Goal: Transaction & Acquisition: Purchase product/service

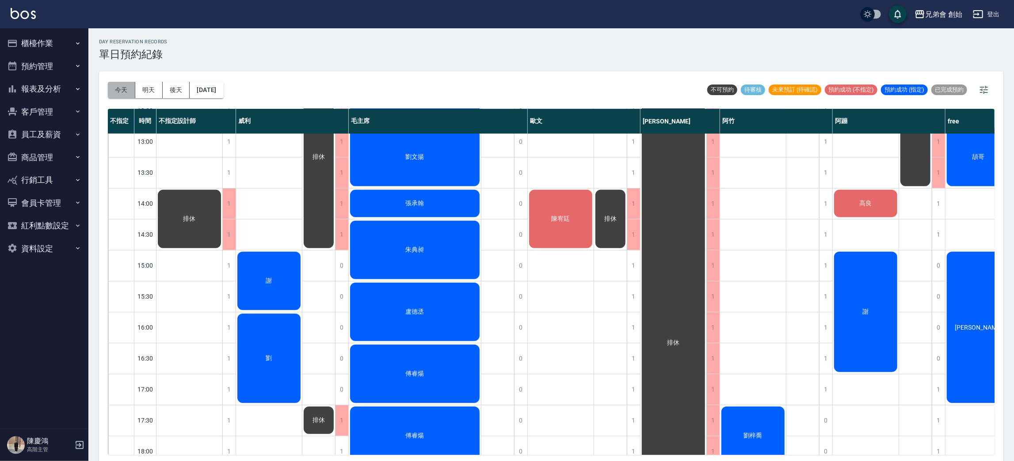
click at [131, 90] on button "今天" at bounding box center [121, 90] width 27 height 16
click at [29, 45] on button "櫃檯作業" at bounding box center [44, 43] width 81 height 23
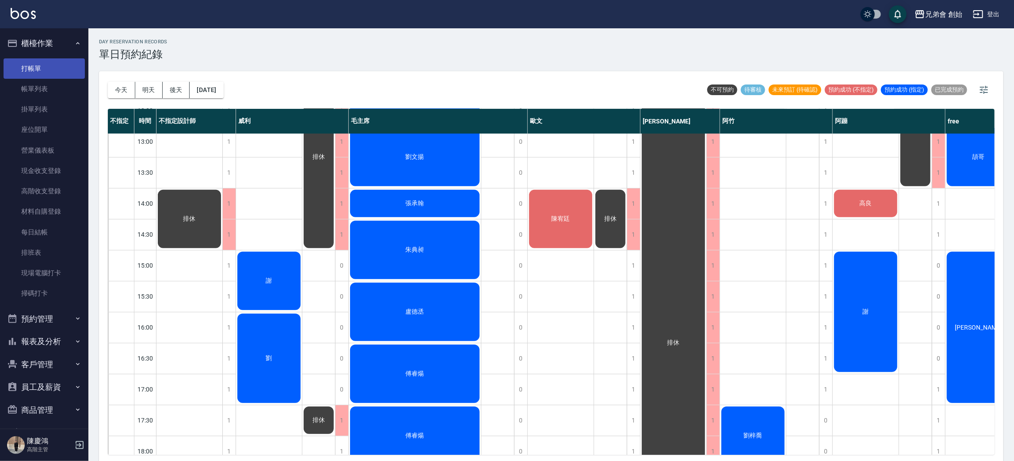
click at [24, 59] on link "打帳單" at bounding box center [44, 68] width 81 height 20
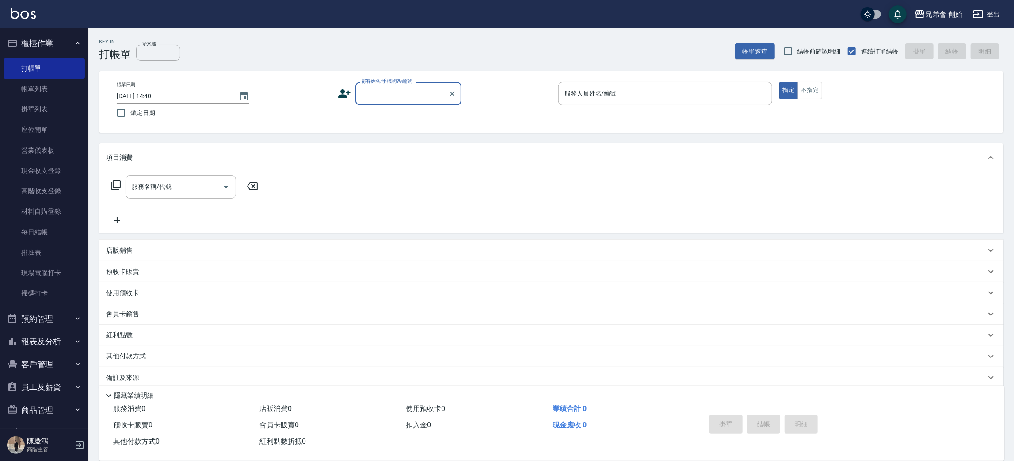
click at [402, 97] on input "顧客姓名/手機號碼/編號" at bounding box center [401, 93] width 85 height 15
click at [391, 111] on li "[PERSON_NAME]/0978732331/null" at bounding box center [409, 116] width 106 height 15
type input "[PERSON_NAME]/0978732331/null"
click at [338, 89] on icon at bounding box center [344, 93] width 13 height 13
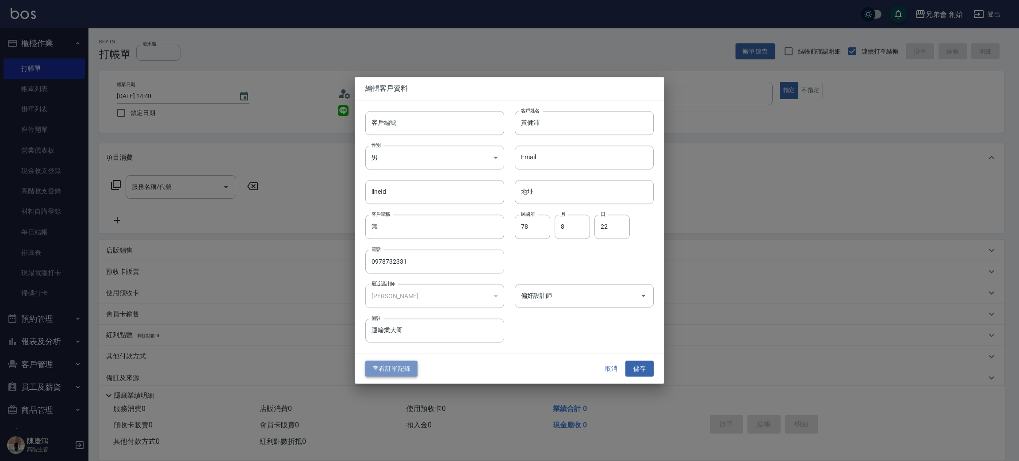
click at [399, 368] on button "查看訂單記錄" at bounding box center [391, 368] width 52 height 16
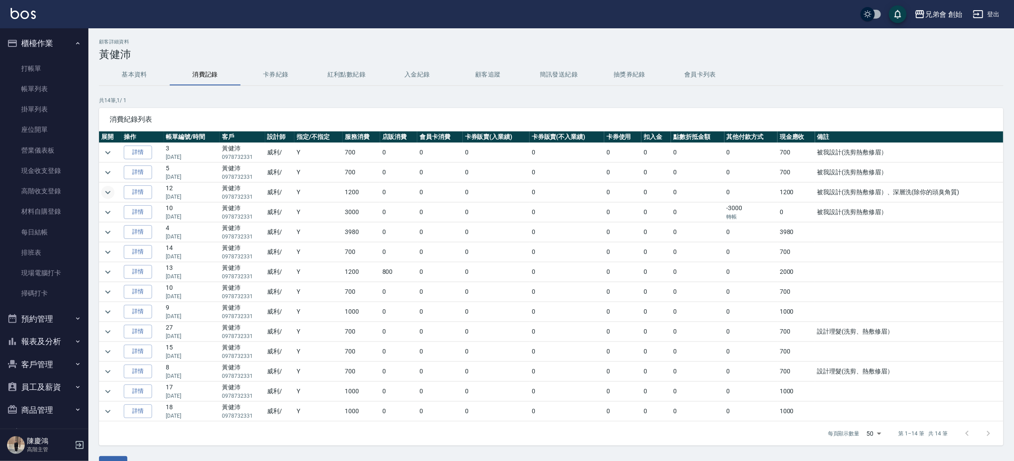
click at [110, 196] on icon "expand row" at bounding box center [108, 192] width 11 height 11
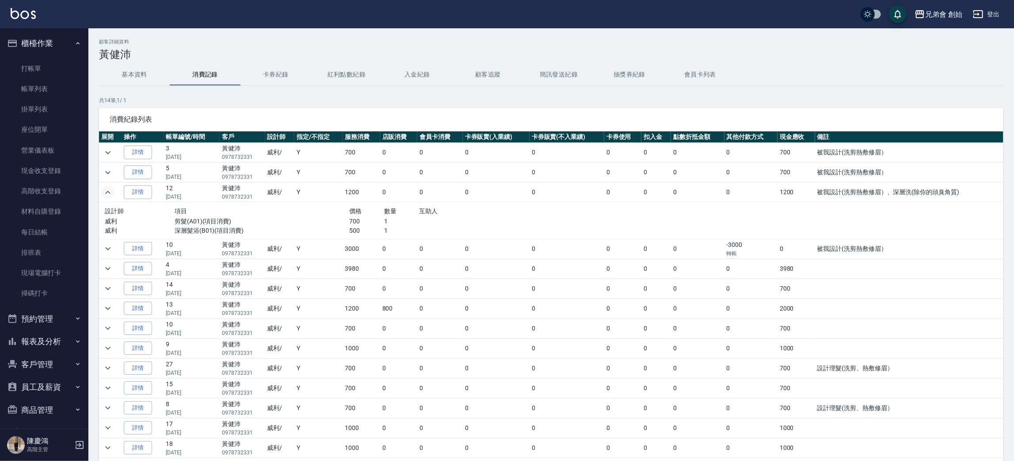
click at [110, 196] on icon "expand row" at bounding box center [108, 192] width 11 height 11
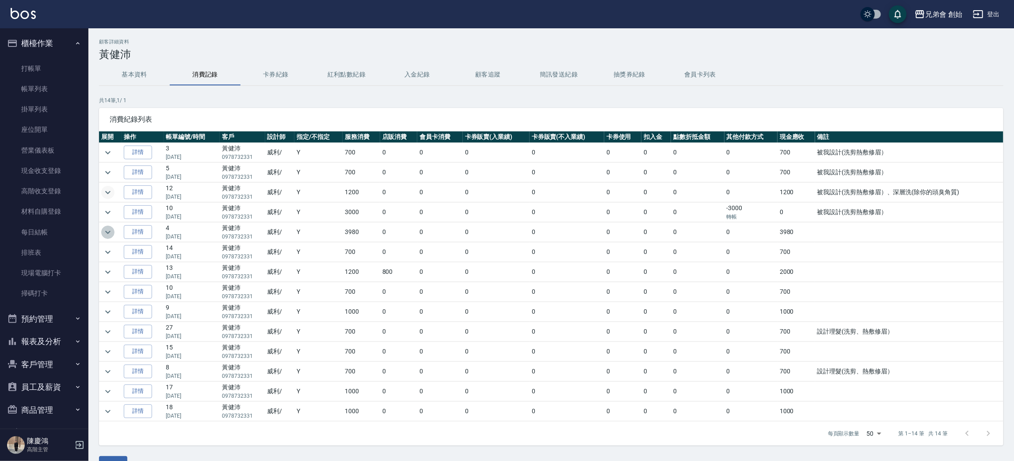
click at [104, 232] on icon "expand row" at bounding box center [108, 232] width 11 height 11
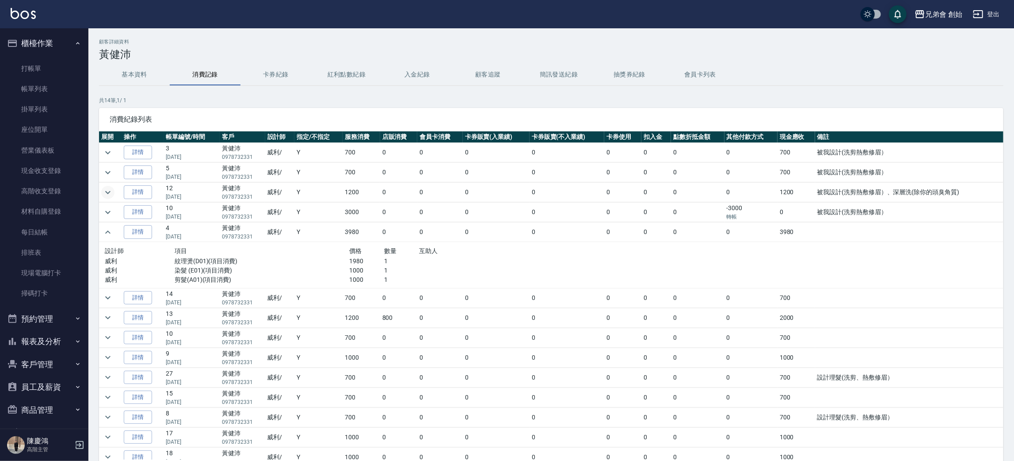
drag, startPoint x: 109, startPoint y: 237, endPoint x: 169, endPoint y: 275, distance: 71.1
click at [169, 275] on tbody "詳情 3 08/02/2025 黃健沛 0978732331 威利 / Y 700 0 0 0 0 0 0 0 0 700 被我設計(洗剪熱敷修眉） 詳情 5…" at bounding box center [551, 305] width 905 height 325
click at [171, 273] on p "威利" at bounding box center [140, 270] width 70 height 9
click at [109, 235] on icon "expand row" at bounding box center [108, 232] width 11 height 11
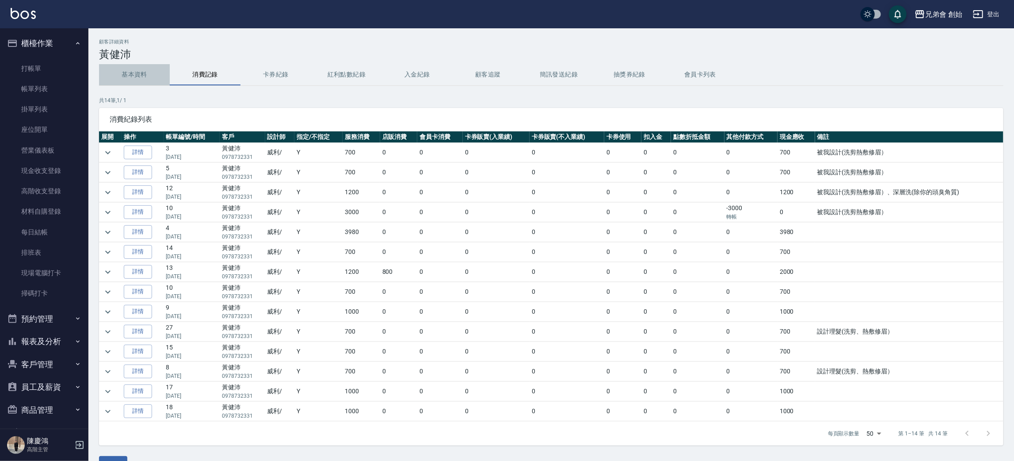
click at [129, 77] on button "基本資料" at bounding box center [134, 74] width 71 height 21
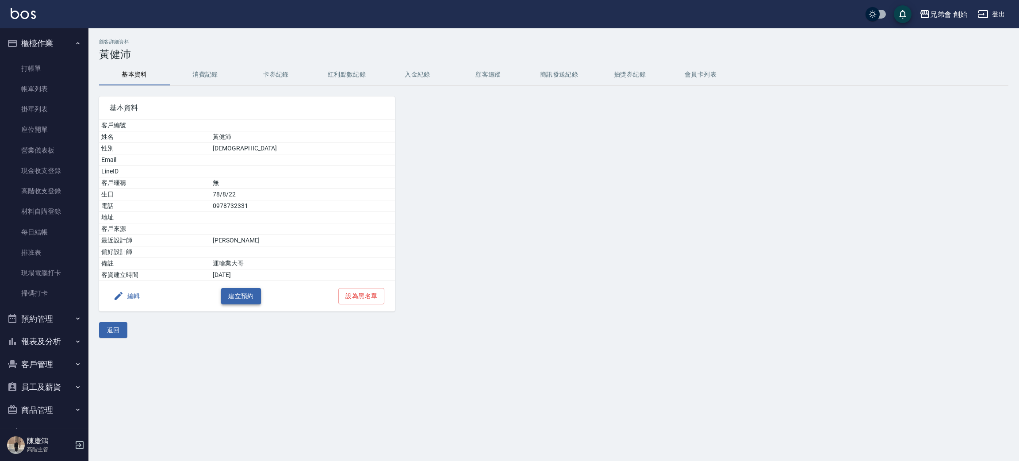
click at [240, 291] on button "建立預約" at bounding box center [241, 296] width 40 height 16
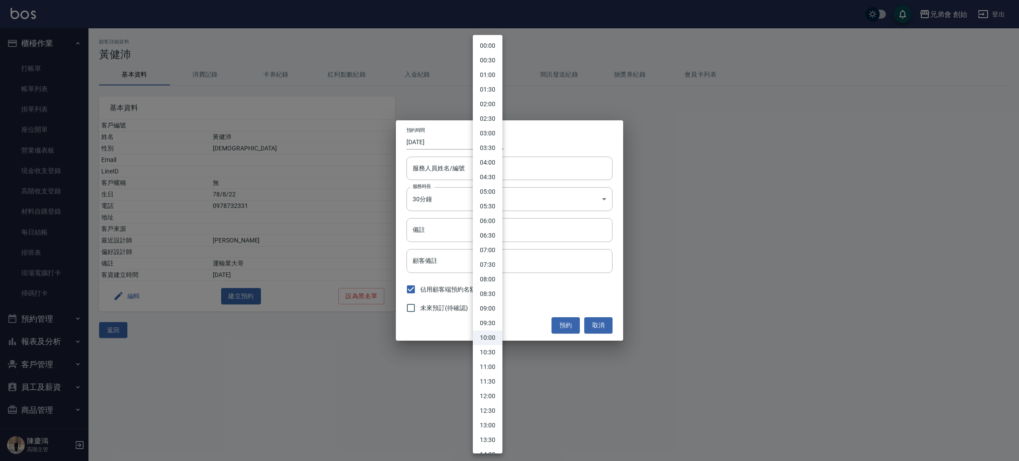
click at [490, 137] on body "兄弟會 創始 登出 櫃檯作業 打帳單 帳單列表 掛單列表 座位開單 營業儀表板 現金收支登錄 高階收支登錄 材料自購登錄 每日結帳 排班表 現場電腦打卡 掃碼…" at bounding box center [509, 230] width 1019 height 461
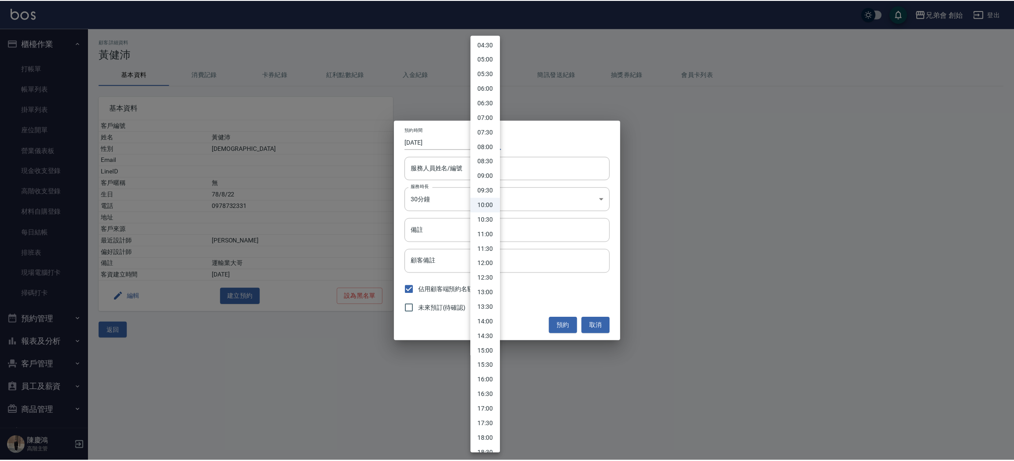
scroll to position [199, 0]
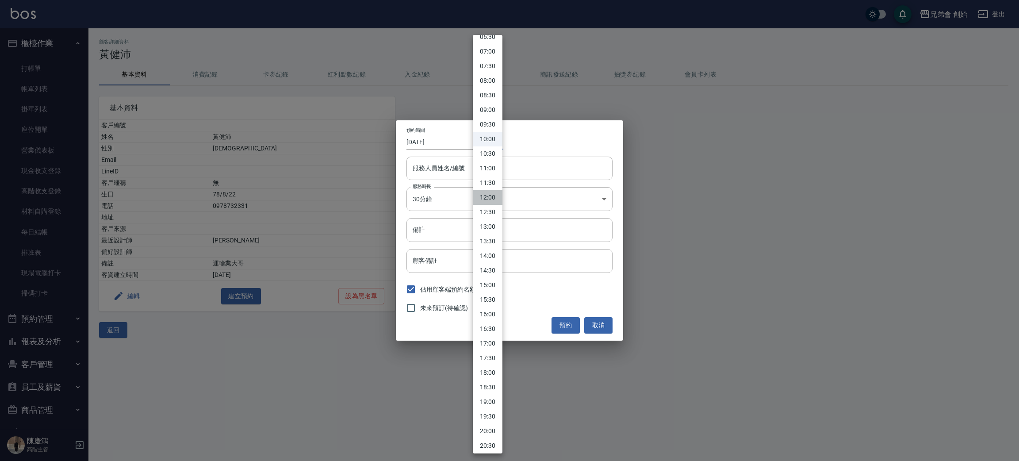
click at [494, 196] on li "12:00" at bounding box center [488, 197] width 30 height 15
type input "1757131200000"
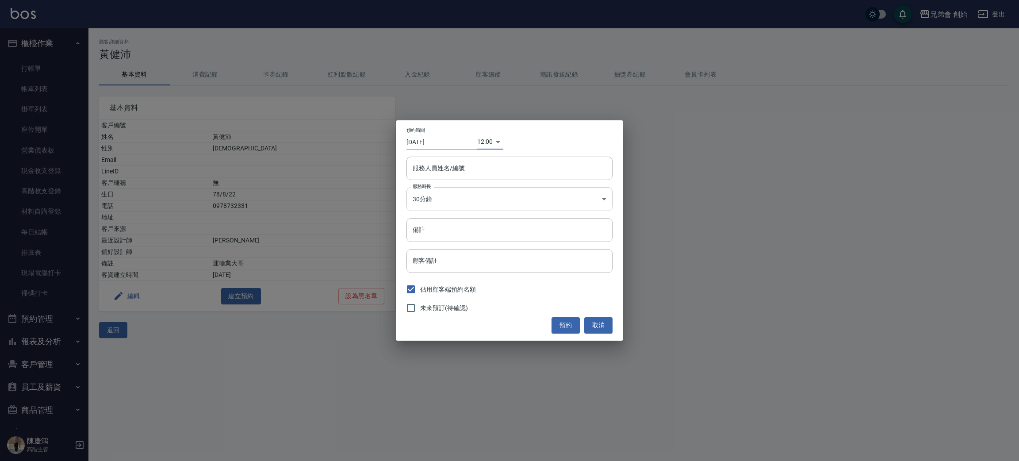
click at [510, 192] on body "兄弟會 創始 登出 櫃檯作業 打帳單 帳單列表 掛單列表 座位開單 營業儀表板 現金收支登錄 高階收支登錄 材料自購登錄 每日結帳 排班表 現場電腦打卡 掃碼…" at bounding box center [509, 230] width 1019 height 461
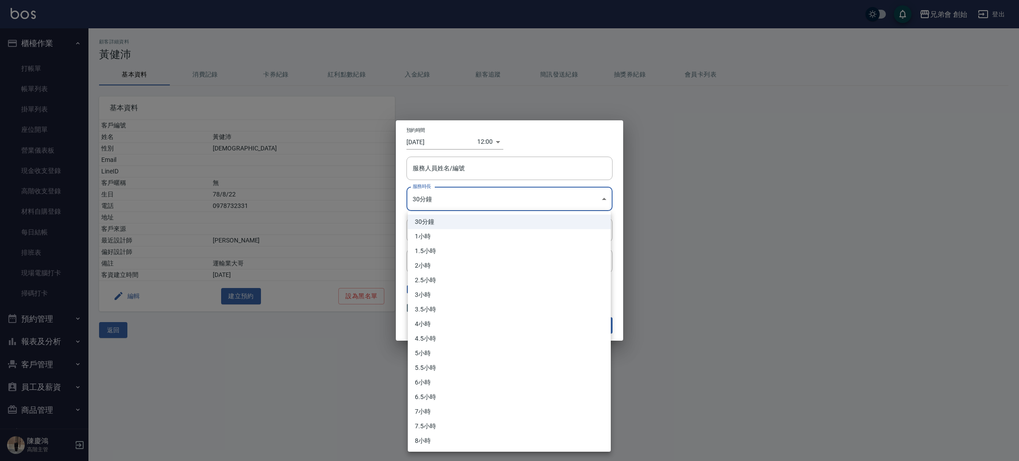
click at [476, 297] on li "3小時" at bounding box center [509, 294] width 203 height 15
type input "6"
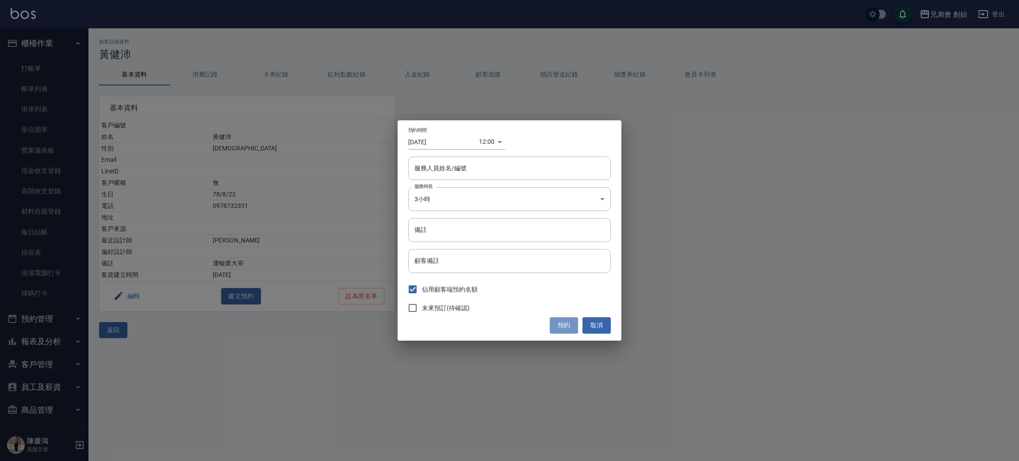
click at [550, 325] on button "預約" at bounding box center [564, 325] width 28 height 16
click at [489, 263] on input "顧客備註" at bounding box center [509, 261] width 203 height 24
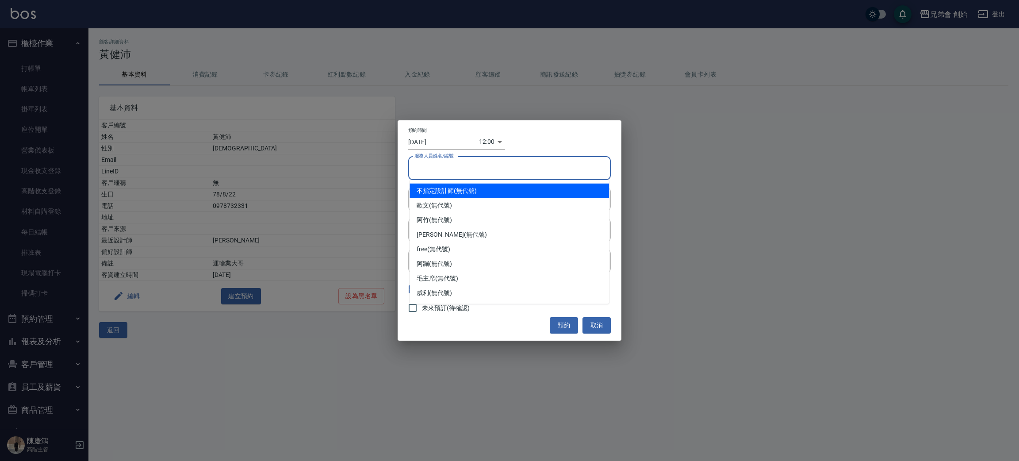
click at [489, 174] on input "服務人員姓名/編號" at bounding box center [509, 168] width 195 height 15
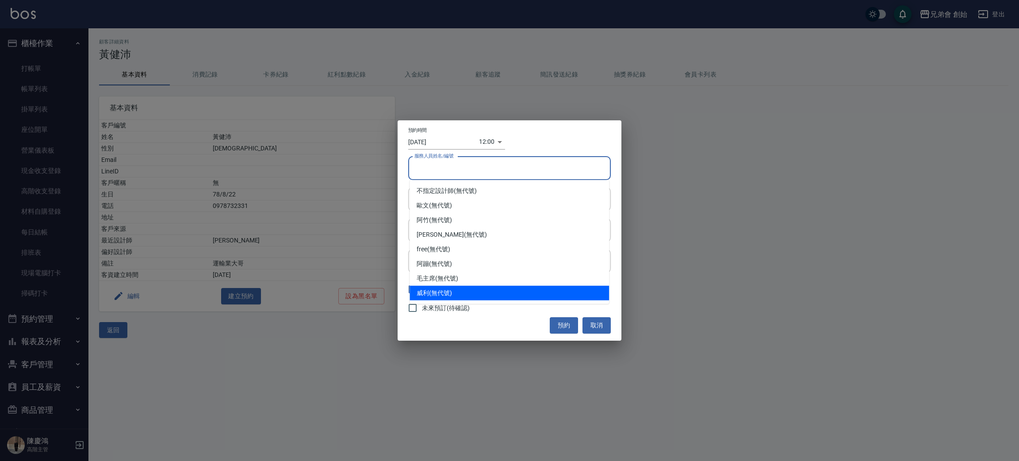
click at [476, 294] on div "威利 (無代號)" at bounding box center [508, 293] width 199 height 15
type input "陳育宏"
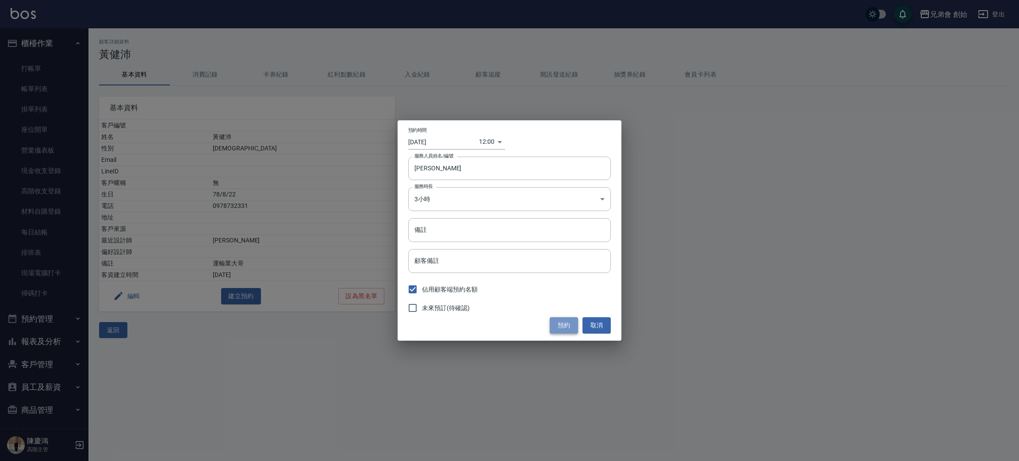
click at [556, 326] on button "預約" at bounding box center [564, 325] width 28 height 16
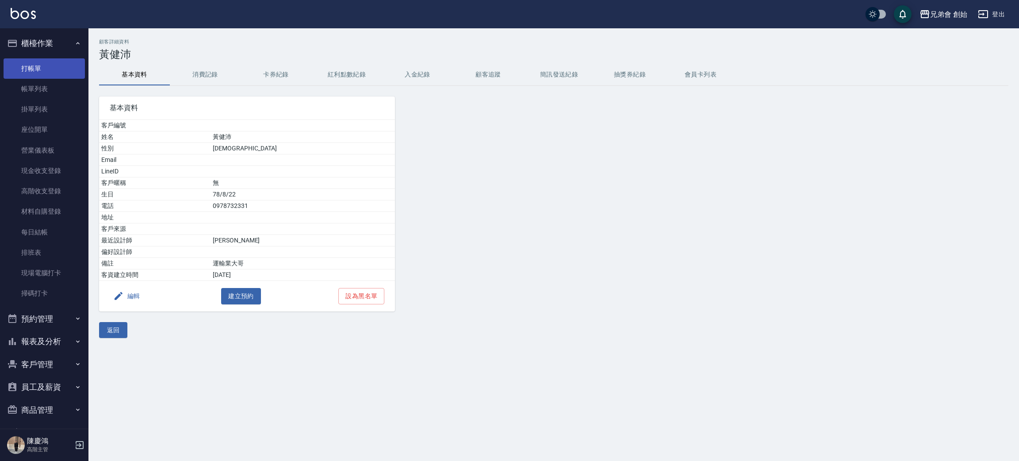
click at [46, 64] on link "打帳單" at bounding box center [44, 68] width 81 height 20
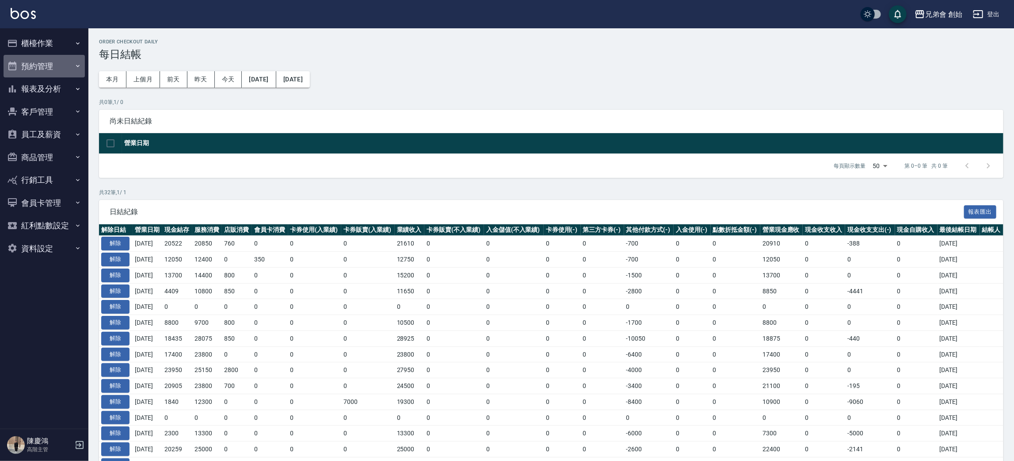
click at [61, 68] on button "預約管理" at bounding box center [44, 66] width 81 height 23
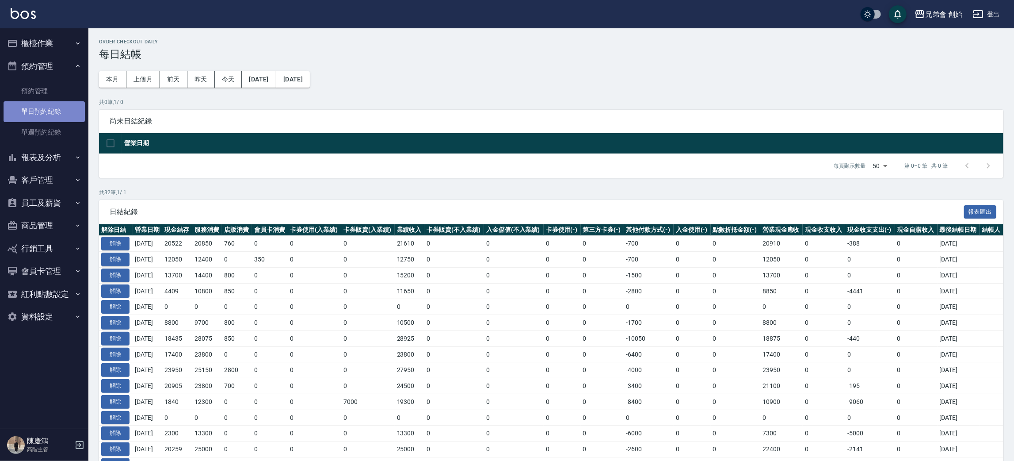
click at [55, 110] on link "單日預約紀錄" at bounding box center [44, 111] width 81 height 20
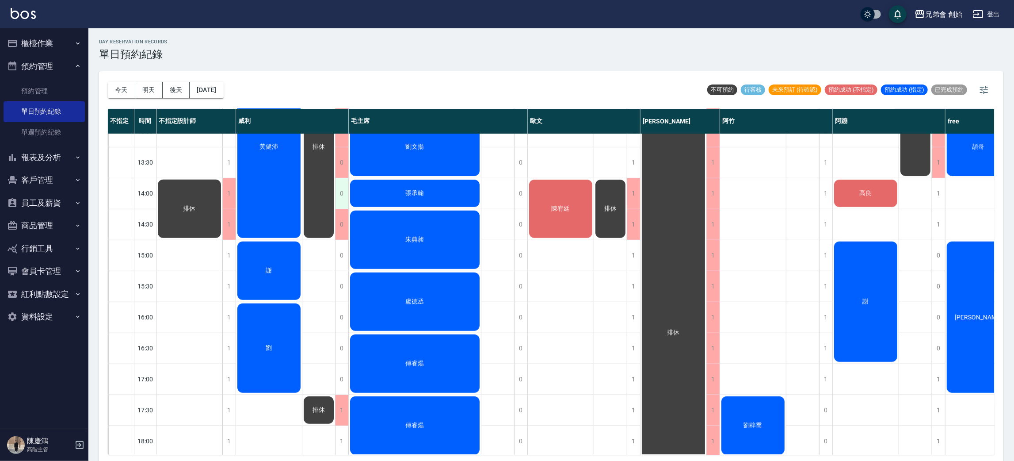
scroll to position [133, 0]
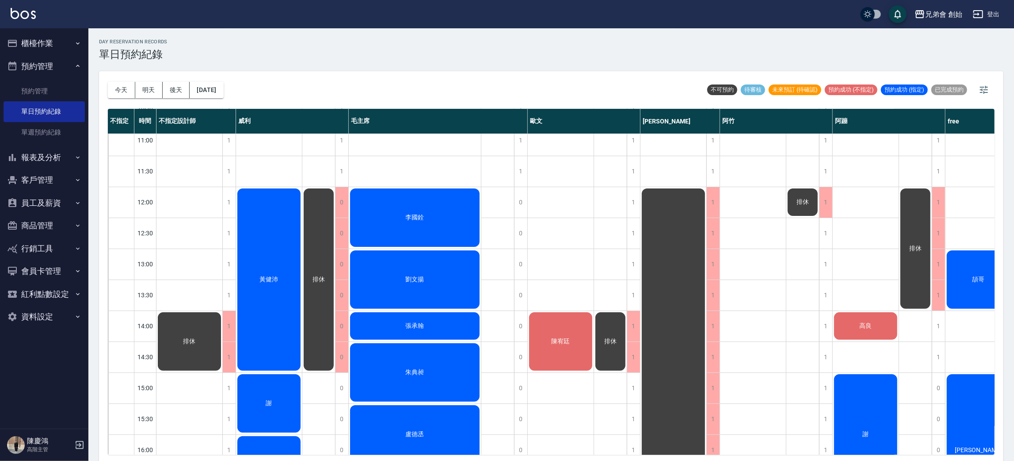
click at [260, 254] on div "黃健沛" at bounding box center [269, 279] width 66 height 185
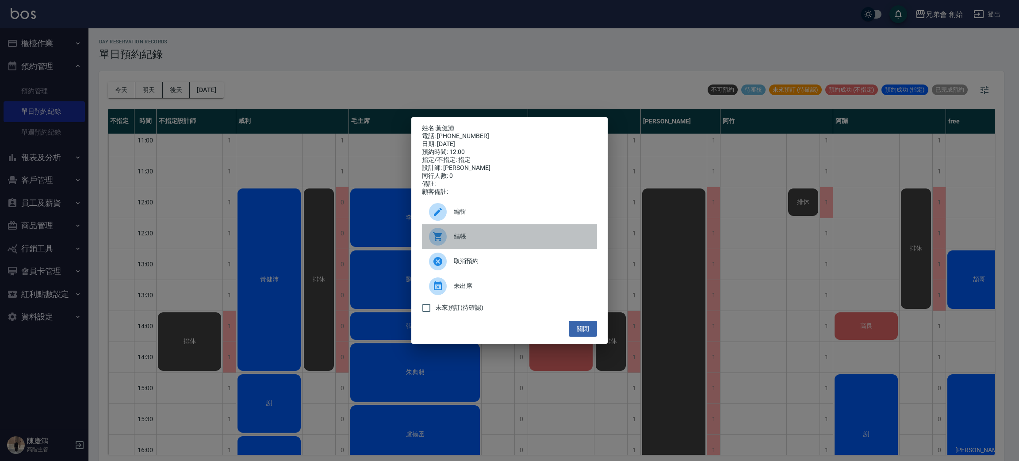
click at [476, 241] on span "結帳" at bounding box center [522, 236] width 136 height 9
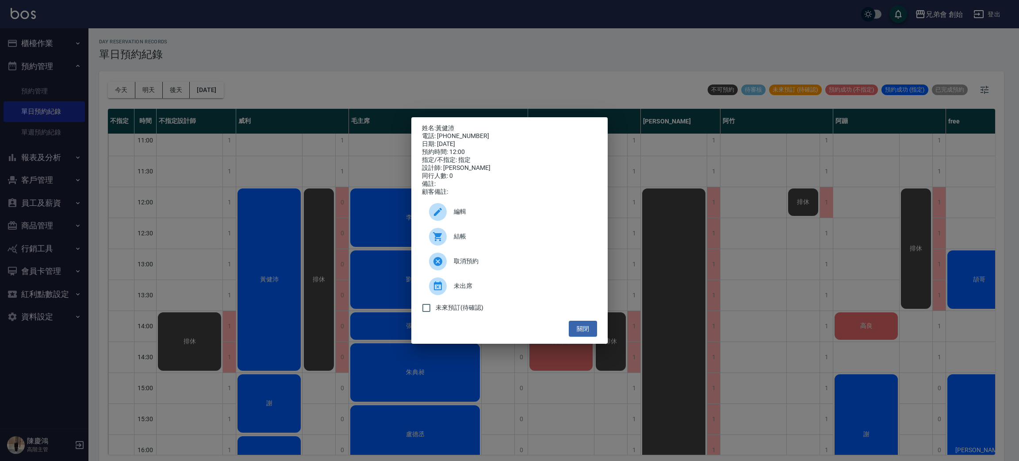
click at [378, 81] on div "姓名: 黃健沛 電話: 0978732331 日期: 2025/09/06 預約時間: 12:00 指定/不指定: 指定 設計師: 威利 同行人數: 0 備註…" at bounding box center [509, 230] width 1019 height 461
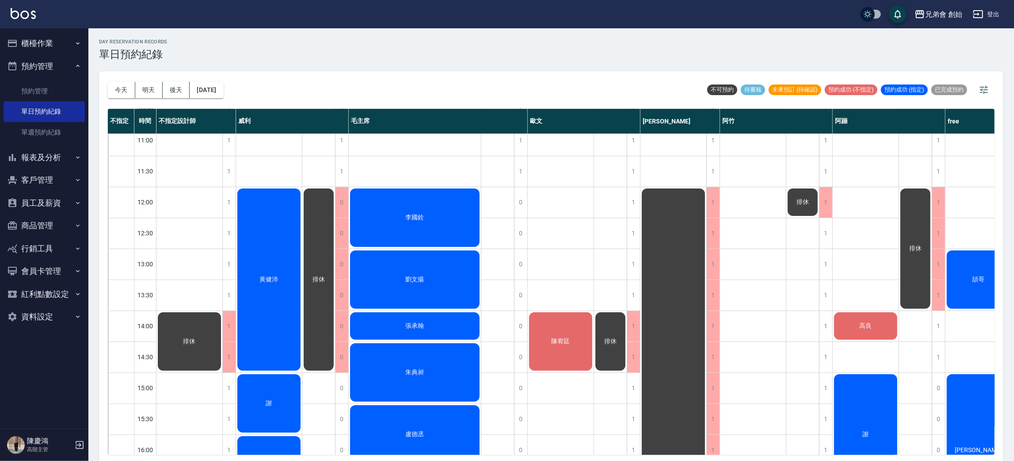
click at [269, 161] on div "黃健沛 謝 劉 徐宣少 王宏澤" at bounding box center [269, 450] width 66 height 898
click at [445, 76] on div "今天 明天 後天 2025/09/06 不可預約 待審核 未來預訂 (待確認) 預約成功 (不指定) 預約成功 (指定) 已完成預約" at bounding box center [551, 90] width 887 height 38
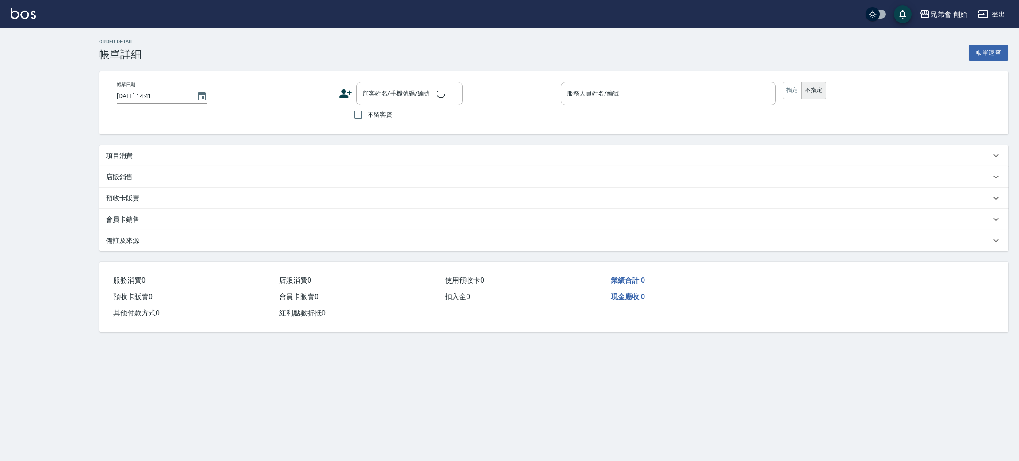
click at [181, 153] on div "項目消費" at bounding box center [548, 155] width 884 height 9
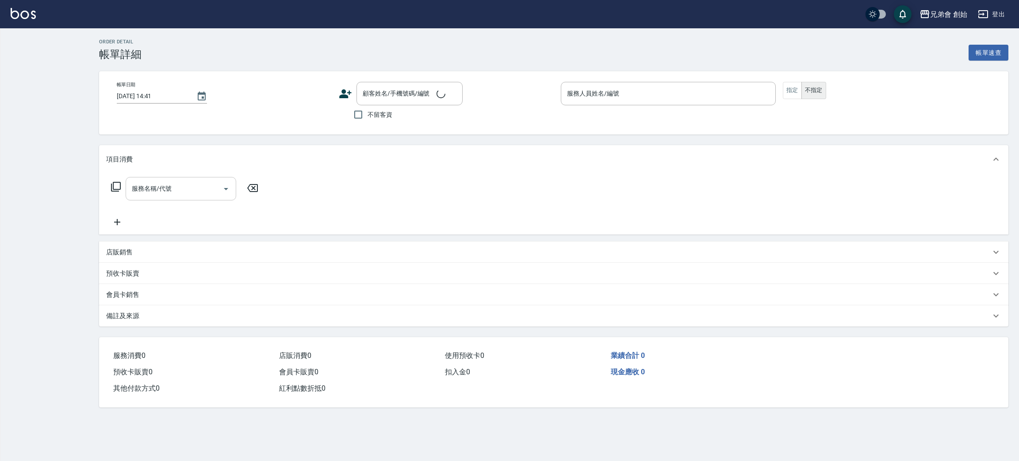
click at [179, 188] on input "服務名稱/代號" at bounding box center [174, 188] width 89 height 15
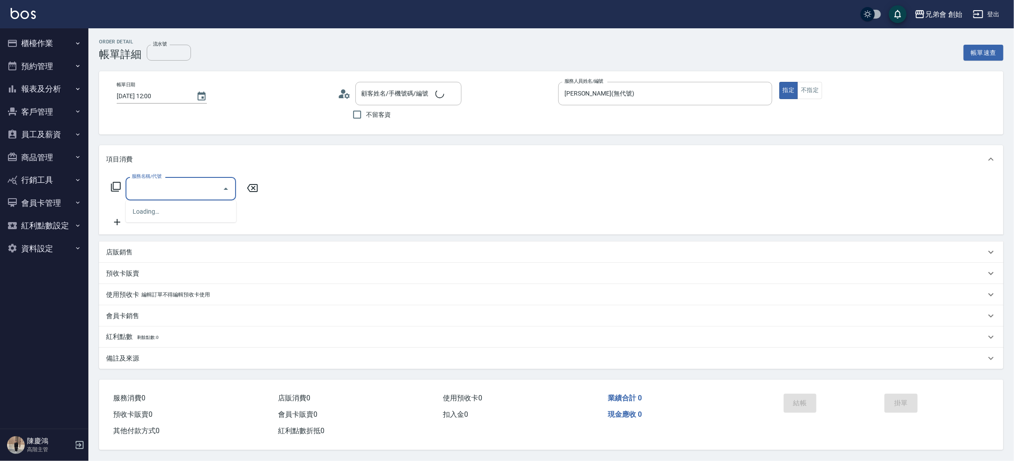
type input "[DATE] 12:00"
type input "[PERSON_NAME](無代號)"
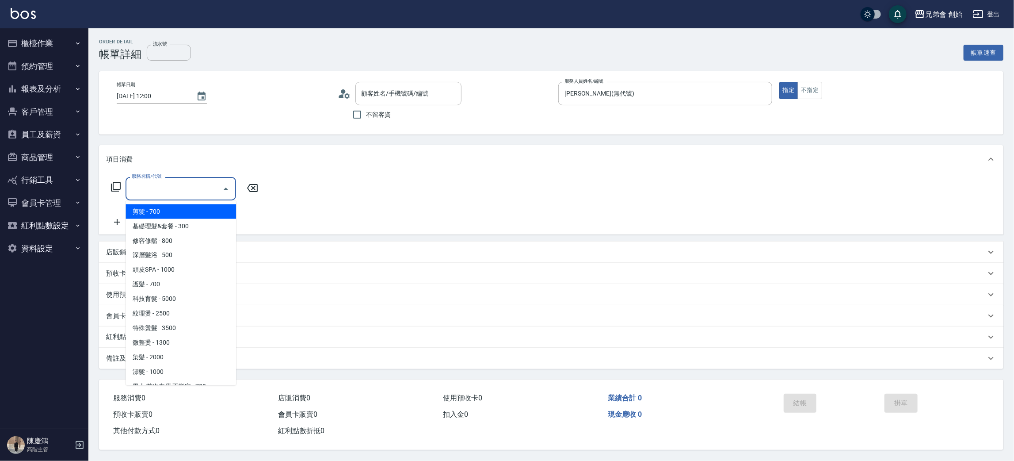
type input "[PERSON_NAME]/0978732331/null"
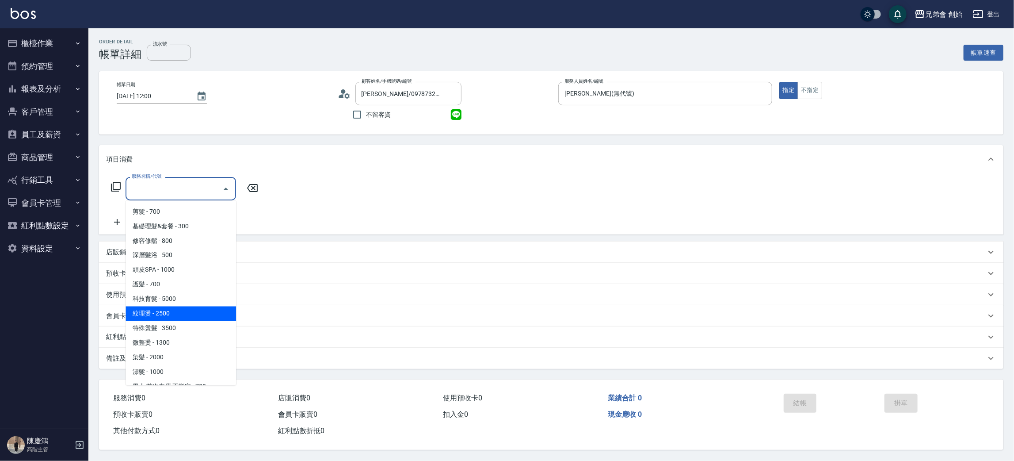
click at [176, 308] on span "紋理燙 - 2500" at bounding box center [181, 313] width 111 height 15
type input "紋理燙(D01)"
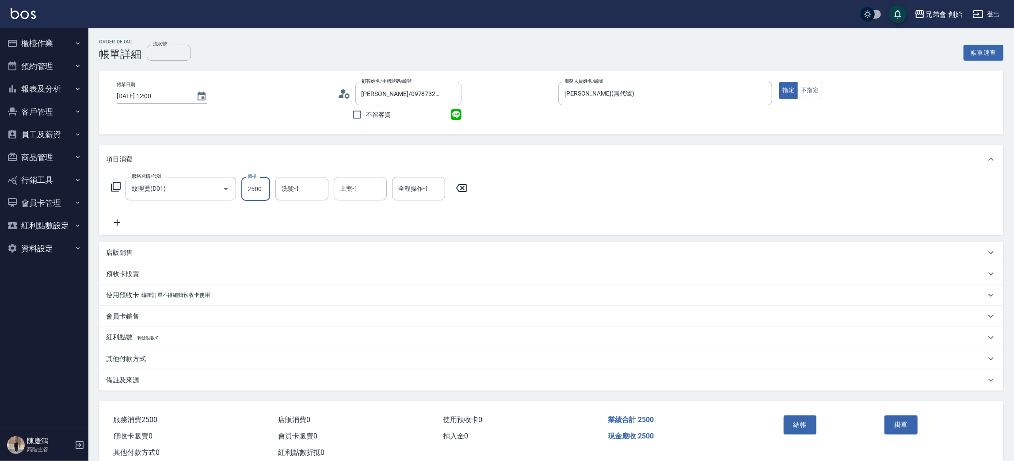
click at [256, 187] on input "2500" at bounding box center [255, 189] width 29 height 24
type input "2000"
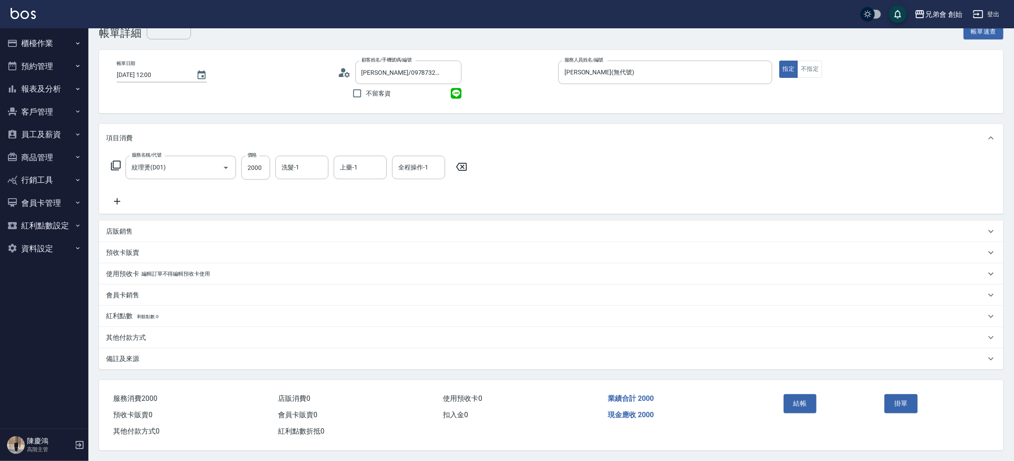
click at [119, 198] on icon at bounding box center [117, 201] width 22 height 11
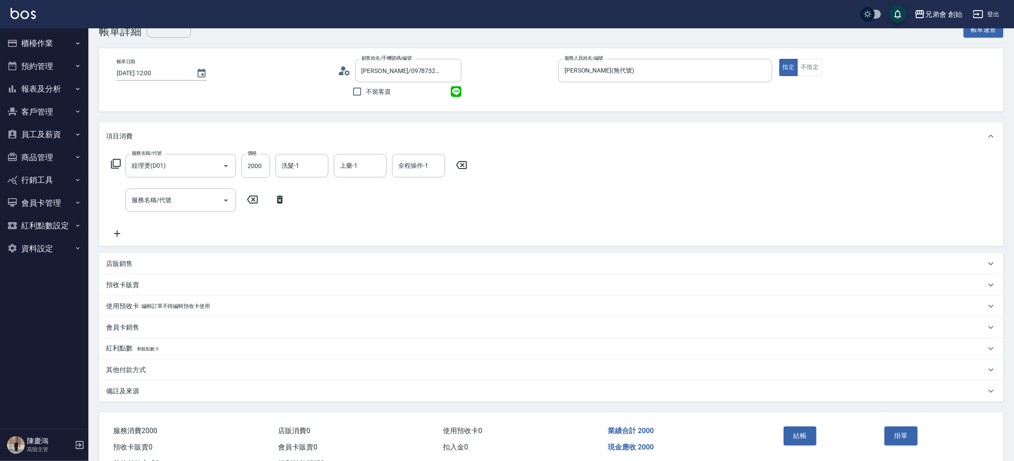
click at [123, 268] on div "店販銷售" at bounding box center [551, 263] width 905 height 21
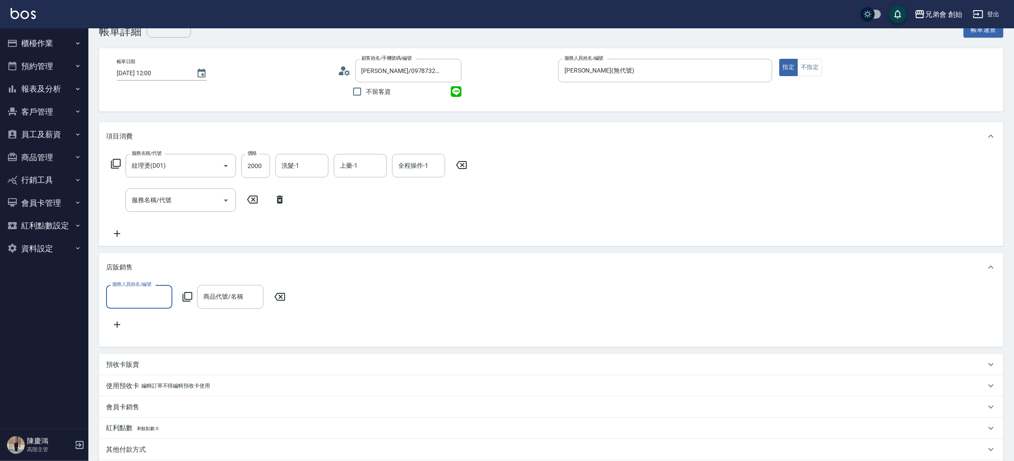
scroll to position [0, 0]
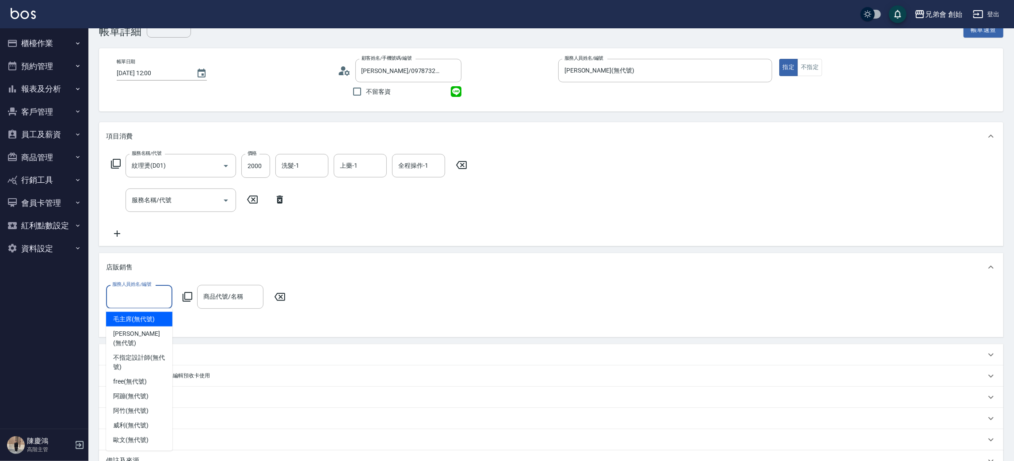
click at [143, 296] on input "服務人員姓名/編號" at bounding box center [139, 296] width 58 height 15
drag, startPoint x: 138, startPoint y: 412, endPoint x: 148, endPoint y: 395, distance: 20.0
click at [139, 420] on span "威利 (無代號)" at bounding box center [130, 424] width 35 height 9
type input "威利(無代號)"
click at [217, 289] on div "商品代號/名稱 商品代號/名稱" at bounding box center [230, 296] width 66 height 23
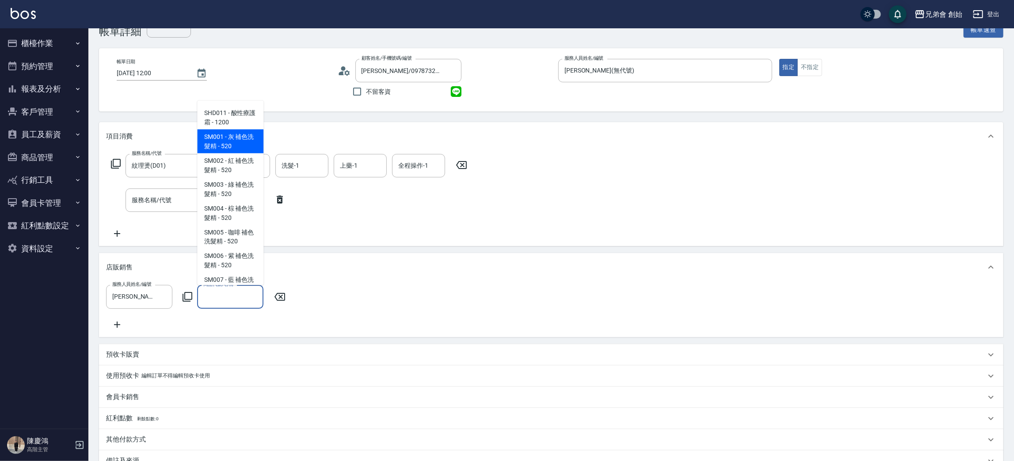
scroll to position [1193, 0]
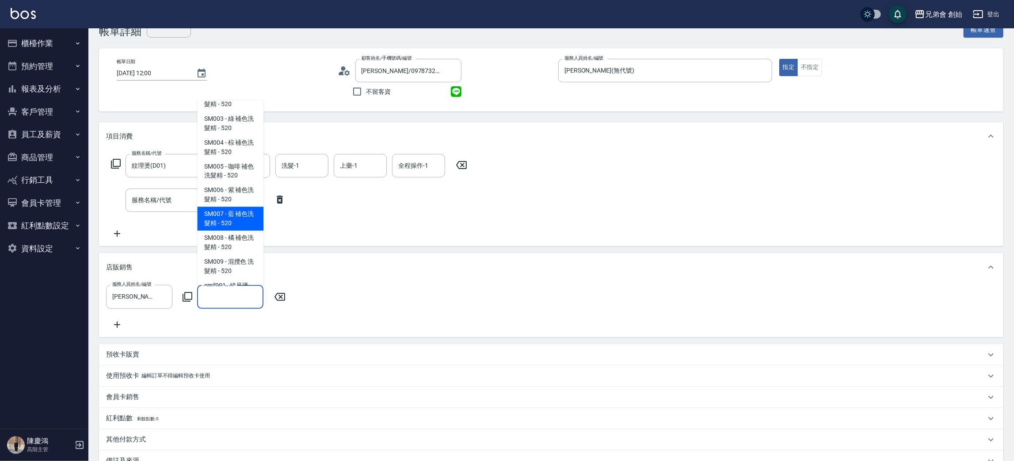
click at [394, 285] on div "服務人員姓名/編號 威利(無代號) 服務人員姓名/編號 商品代號/名稱 商品代號/名稱" at bounding box center [551, 307] width 891 height 45
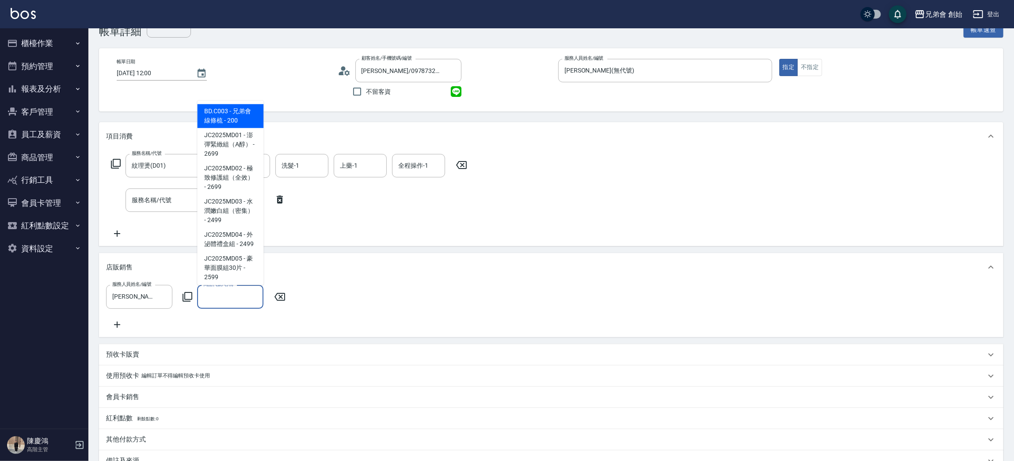
click at [214, 291] on div "商品代號/名稱 商品代號/名稱" at bounding box center [230, 296] width 66 height 23
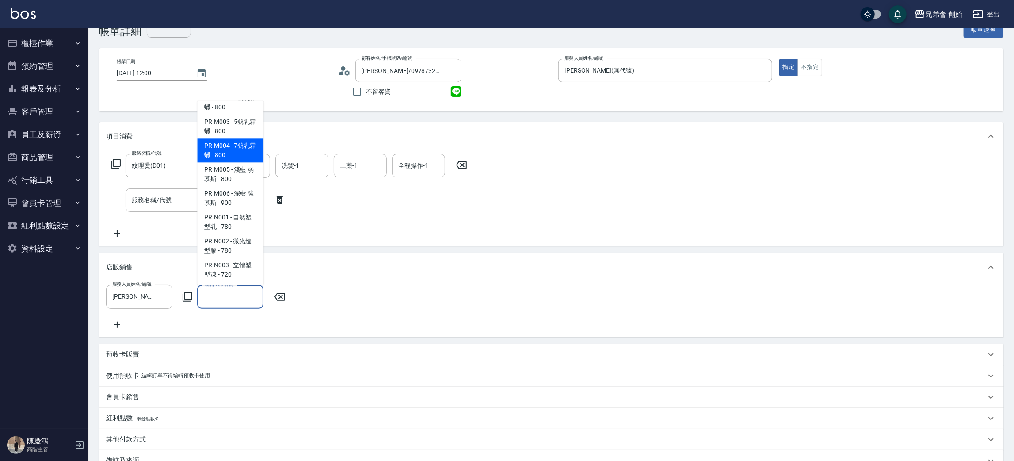
scroll to position [199, 0]
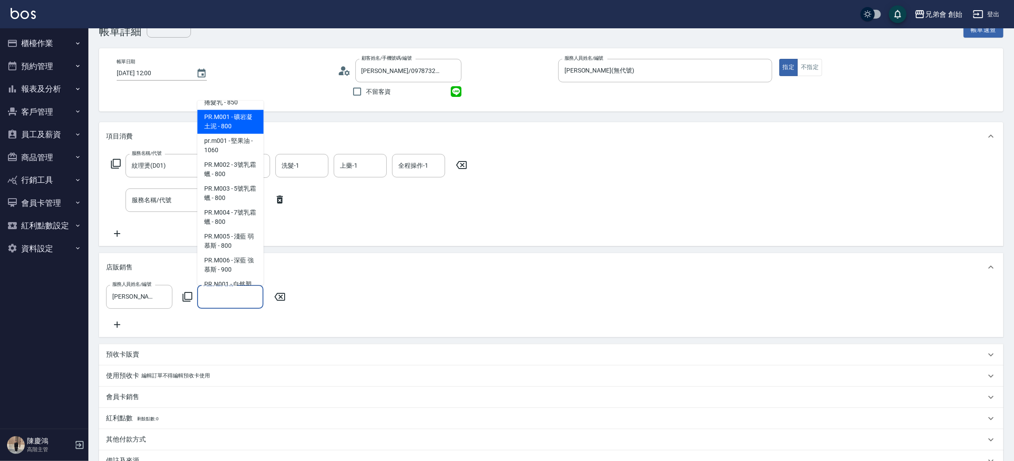
click at [240, 134] on span "PR.M001 - 礦岩凝土泥 - 800" at bounding box center [230, 122] width 66 height 24
type input "礦岩凝土泥"
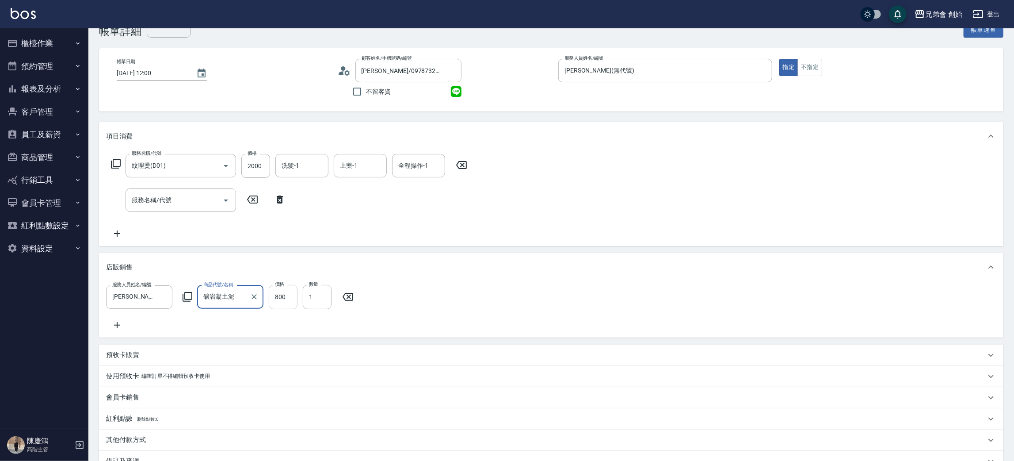
click at [289, 296] on input "800" at bounding box center [283, 297] width 29 height 24
type input "700"
click at [572, 288] on div "服務人員姓名/編號 威利(無代號) 服務人員姓名/編號 商品代號/名稱 礦岩凝土泥 商品代號/名稱 價格 700 價格 數量 1 數量" at bounding box center [551, 307] width 891 height 45
click at [187, 208] on div "服務名稱/代號" at bounding box center [181, 199] width 111 height 23
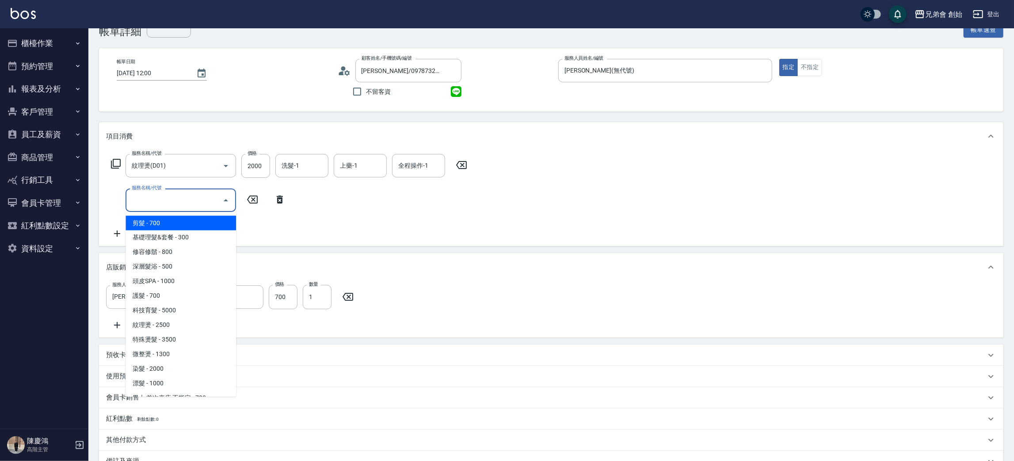
click at [163, 219] on span "剪髮 - 700" at bounding box center [181, 223] width 111 height 15
type input "剪髮(A01)"
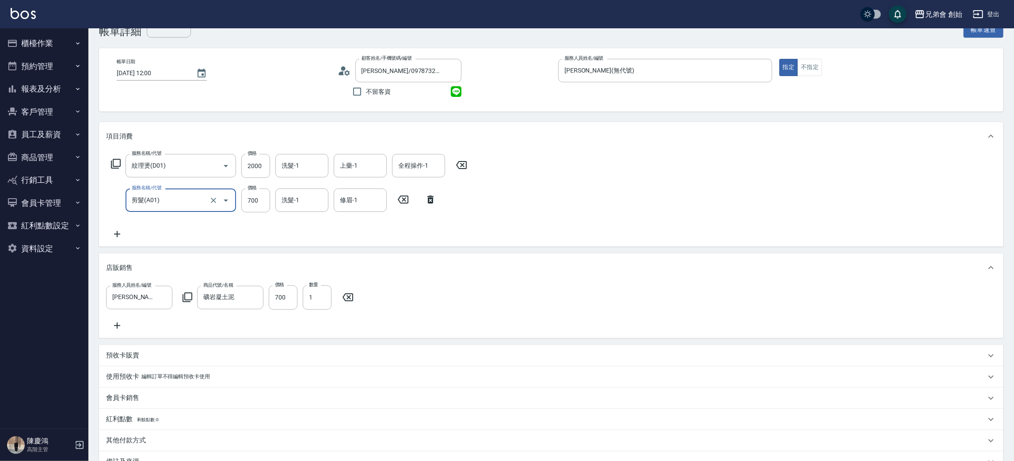
click at [658, 209] on div "服務名稱/代號 紋理燙(D01) 服務名稱/代號 價格 2000 價格 洗髮-1 洗髮-1 上藥-1 上藥-1 全程操作-1 全程操作-1 服務名稱/代號 剪…" at bounding box center [551, 198] width 905 height 96
click at [256, 198] on input "700" at bounding box center [255, 200] width 29 height 24
type input "1000"
click at [251, 163] on input "2000" at bounding box center [255, 166] width 29 height 24
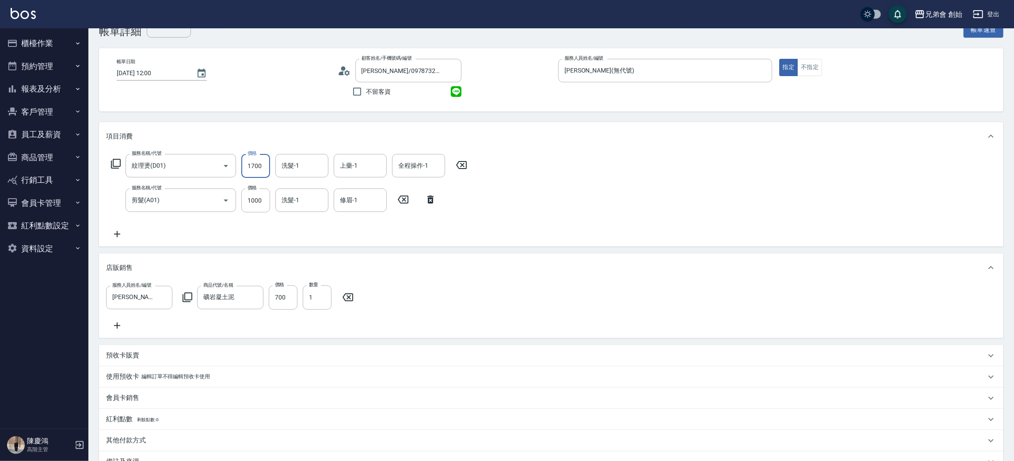
type input "1700"
click at [646, 204] on div "服務名稱/代號 紋理燙(D01) 服務名稱/代號 價格 1700 價格 洗髮-1 洗髮-1 上藥-1 上藥-1 全程操作-1 全程操作-1 服務名稱/代號 剪…" at bounding box center [551, 198] width 905 height 96
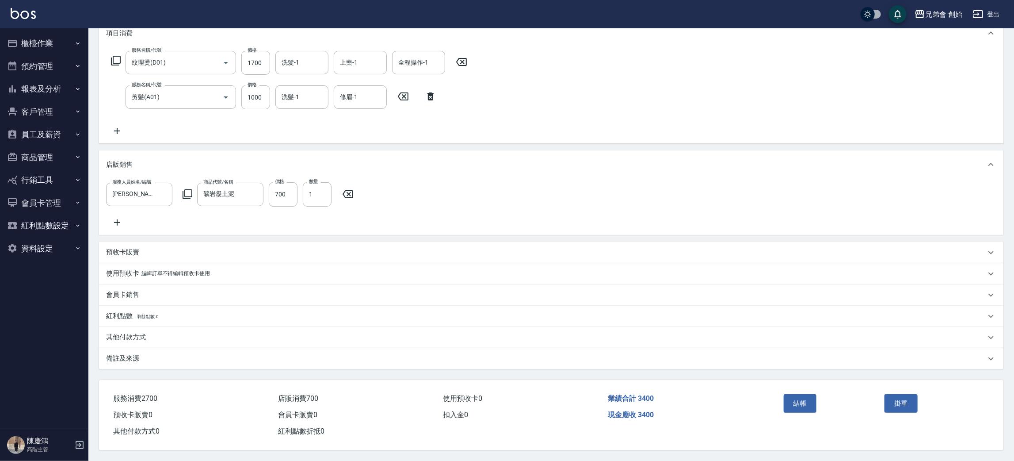
click at [733, 419] on div "現金應收 3400" at bounding box center [686, 415] width 165 height 16
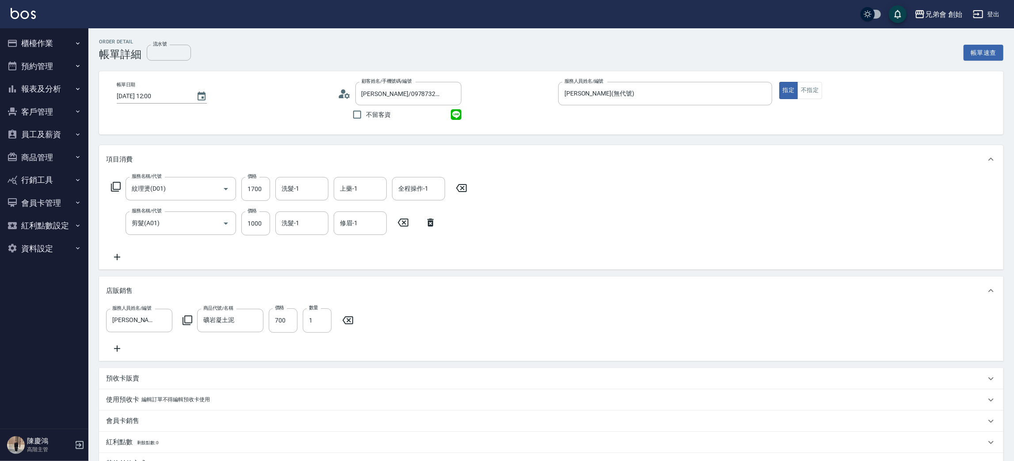
click at [677, 309] on div "服務人員姓名/編號 威利(無代號) 服務人員姓名/編號 商品代號/名稱 礦岩凝土泥 商品代號/名稱 價格 700 價格 數量 1 數量" at bounding box center [551, 330] width 891 height 45
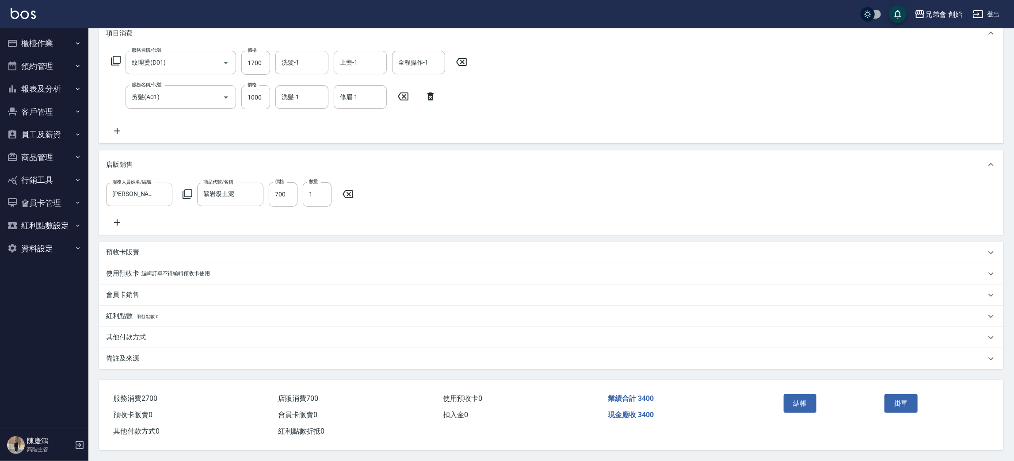
click at [707, 182] on div "服務人員姓名/編號 威利(無代號) 服務人員姓名/編號 商品代號/名稱 礦岩凝土泥 商品代號/名稱 價格 700 價格 數量 1 數量" at bounding box center [551, 204] width 891 height 45
click at [673, 201] on div "服務人員姓名/編號 威利(無代號) 服務人員姓名/編號 商品代號/名稱 礦岩凝土泥 商品代號/名稱 價格 700 價格 數量 1 數量" at bounding box center [551, 204] width 891 height 45
click at [654, 182] on div "服務人員姓名/編號 威利(無代號) 服務人員姓名/編號 商品代號/名稱 礦岩凝土泥 商品代號/名稱 價格 700 價格 數量 1 數量" at bounding box center [551, 204] width 891 height 45
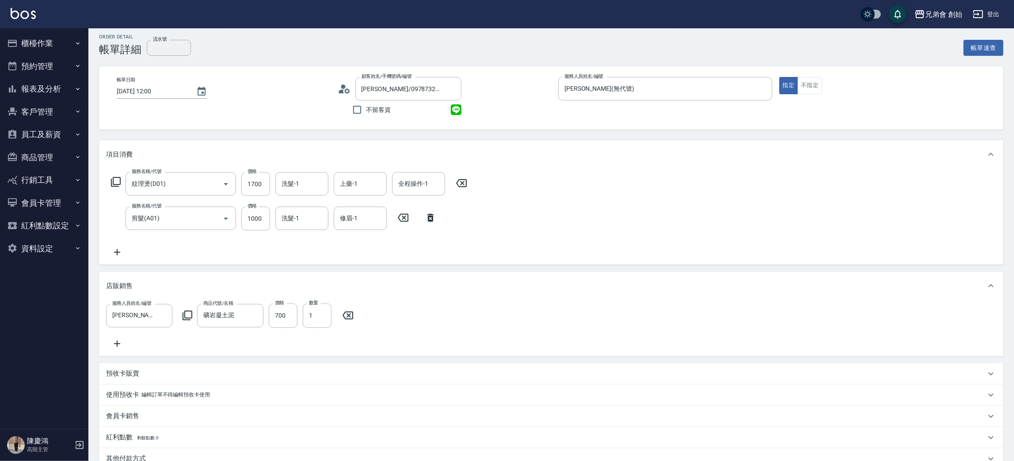
click at [631, 203] on div "服務名稱/代號 紋理燙(D01) 服務名稱/代號 價格 1700 價格 洗髮-1 洗髮-1 上藥-1 上藥-1 全程操作-1 全程操作-1 服務名稱/代號 剪…" at bounding box center [551, 216] width 905 height 96
click at [695, 227] on div "服務名稱/代號 紋理燙(D01) 服務名稱/代號 價格 1700 價格 洗髮-1 洗髮-1 上藥-1 上藥-1 全程操作-1 全程操作-1 服務名稱/代號 剪…" at bounding box center [551, 216] width 905 height 96
click at [729, 206] on div "服務名稱/代號 紋理燙(D01) 服務名稱/代號 價格 1700 價格 洗髮-1 洗髮-1 上藥-1 上藥-1 全程操作-1 全程操作-1 服務名稱/代號 剪…" at bounding box center [551, 216] width 905 height 96
click at [704, 212] on div "服務名稱/代號 紋理燙(D01) 服務名稱/代號 價格 1700 價格 洗髮-1 洗髮-1 上藥-1 上藥-1 全程操作-1 全程操作-1 服務名稱/代號 剪…" at bounding box center [551, 216] width 905 height 96
click at [627, 188] on div "服務名稱/代號 紋理燙(D01) 服務名稱/代號 價格 1700 價格 洗髮-1 洗髮-1 上藥-1 上藥-1 全程操作-1 全程操作-1 服務名稱/代號 剪…" at bounding box center [551, 216] width 905 height 96
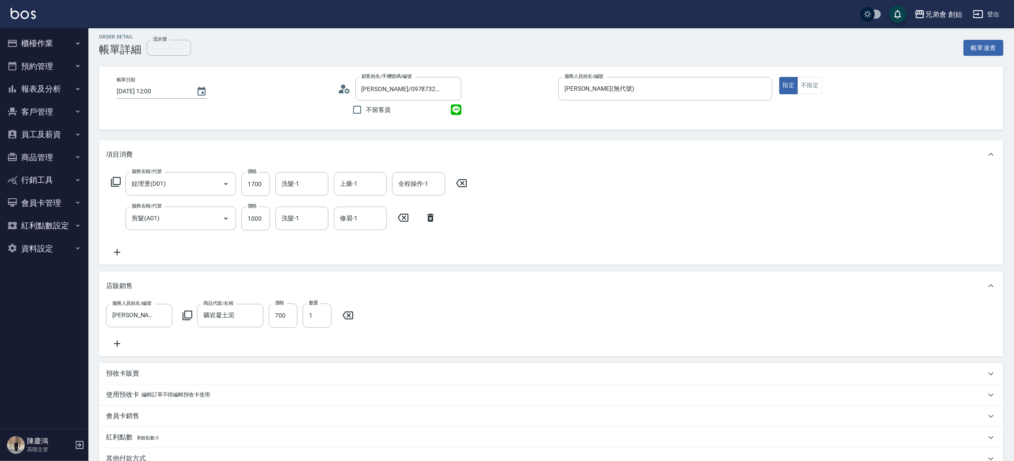
scroll to position [138, 0]
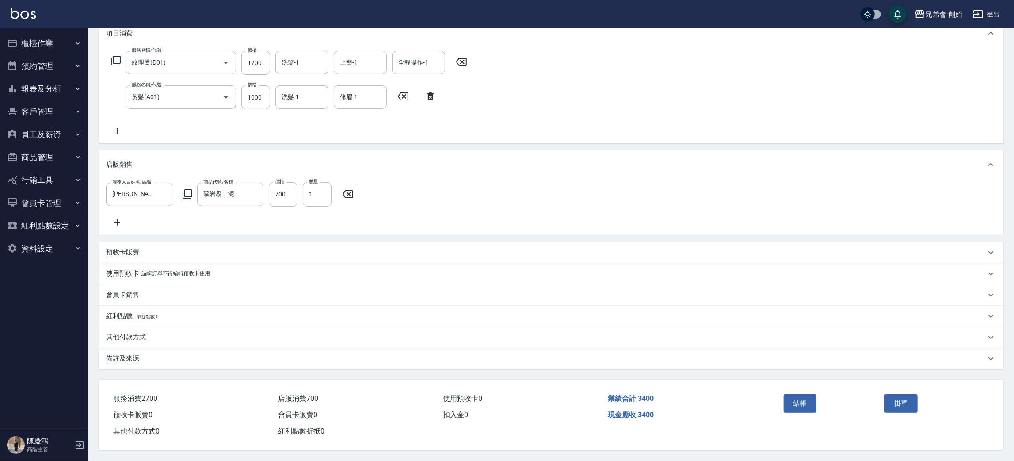
click at [717, 424] on div "服務消費 2700 店販消費 700 使用預收卡 0 業績合計 3400 預收卡販賣 0 會員卡販賣 0 扣入金 0 現金應收 3400 其他付款方式 0 紅…" at bounding box center [434, 410] width 671 height 60
click at [804, 406] on button "結帳" at bounding box center [800, 403] width 33 height 19
click at [664, 84] on div "服務名稱/代號 紋理燙(D01) 服務名稱/代號 價格 1700 價格 洗髮-1 洗髮-1 上藥-1 上藥-1 全程操作-1 全程操作-1 服務名稱/代號 剪…" at bounding box center [551, 95] width 905 height 96
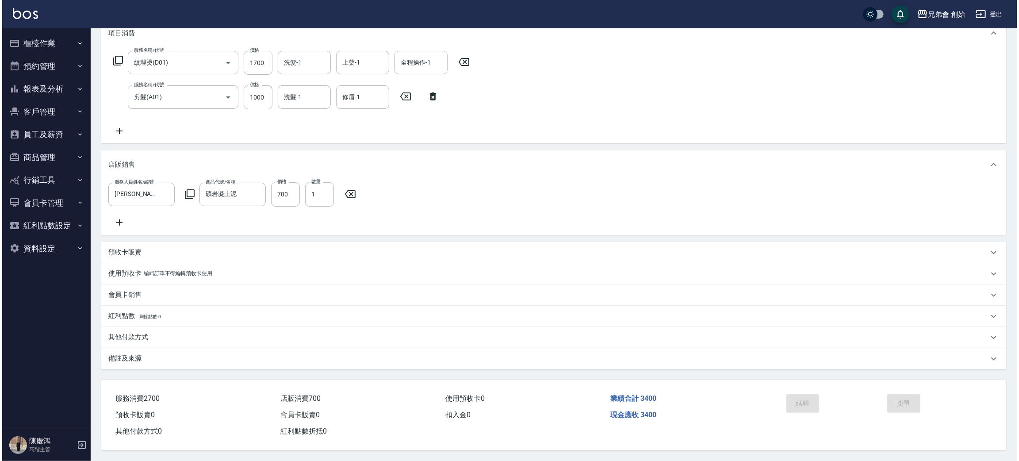
scroll to position [0, 0]
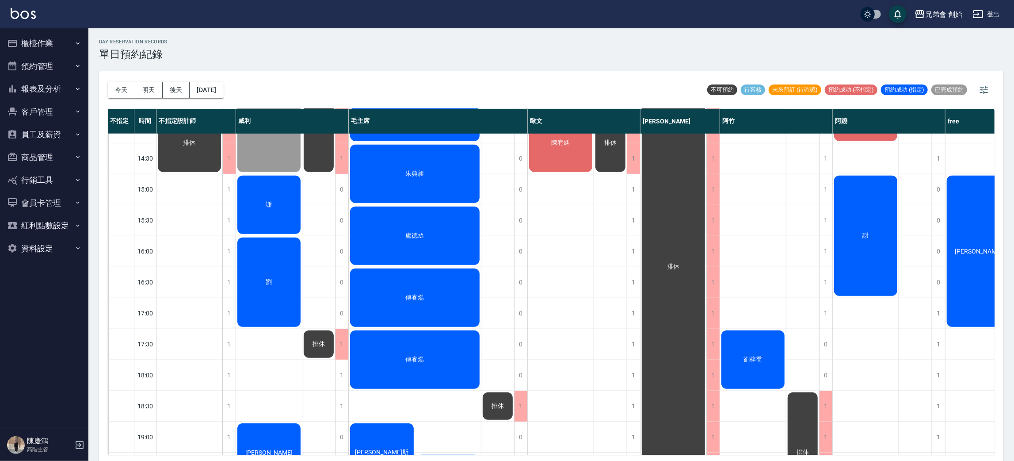
scroll to position [199, 0]
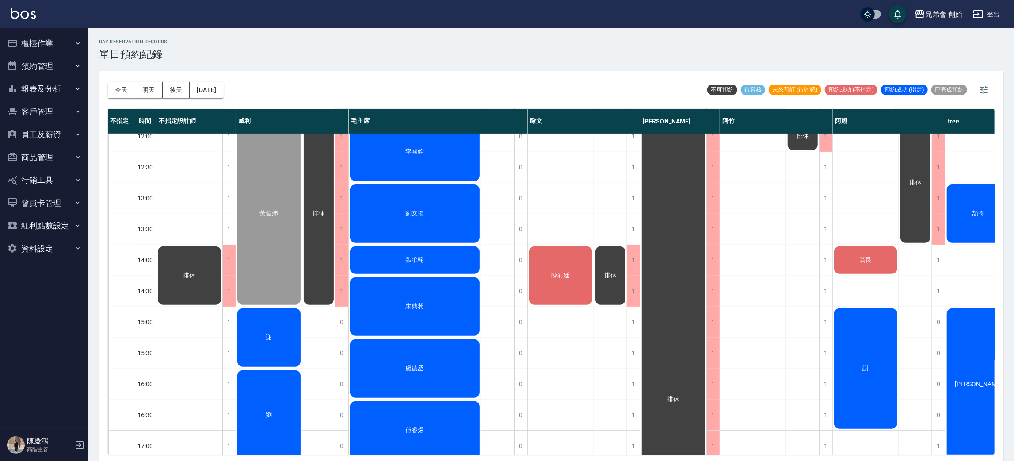
click at [179, 196] on div "排休" at bounding box center [190, 384] width 66 height 898
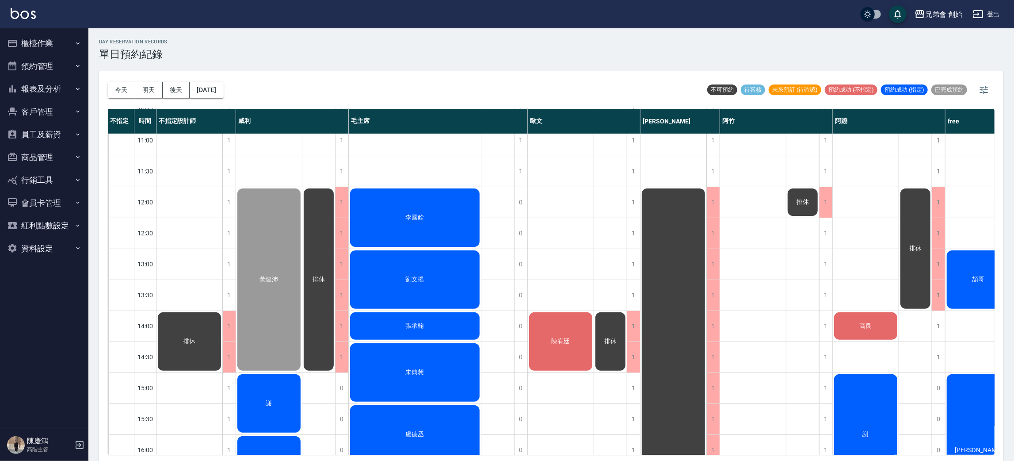
scroll to position [464, 0]
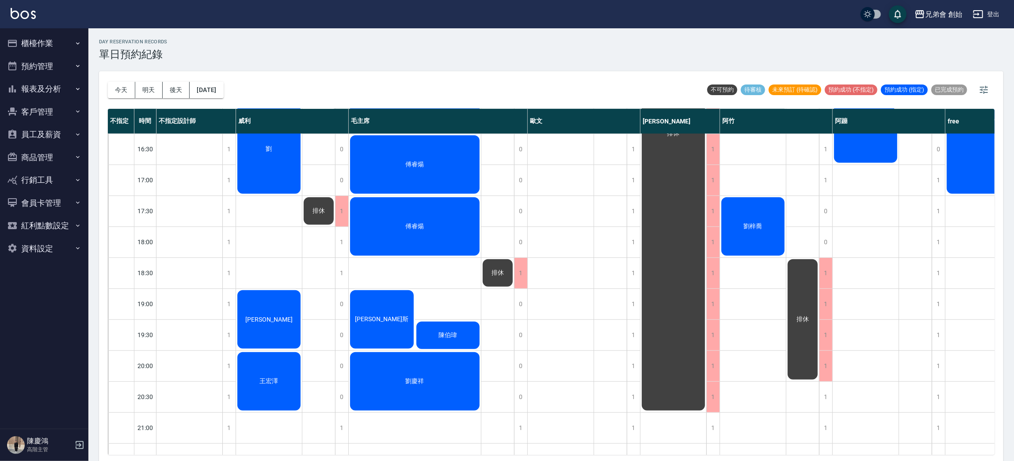
drag, startPoint x: 150, startPoint y: 92, endPoint x: 159, endPoint y: 94, distance: 8.5
click at [150, 93] on button "明天" at bounding box center [148, 90] width 27 height 16
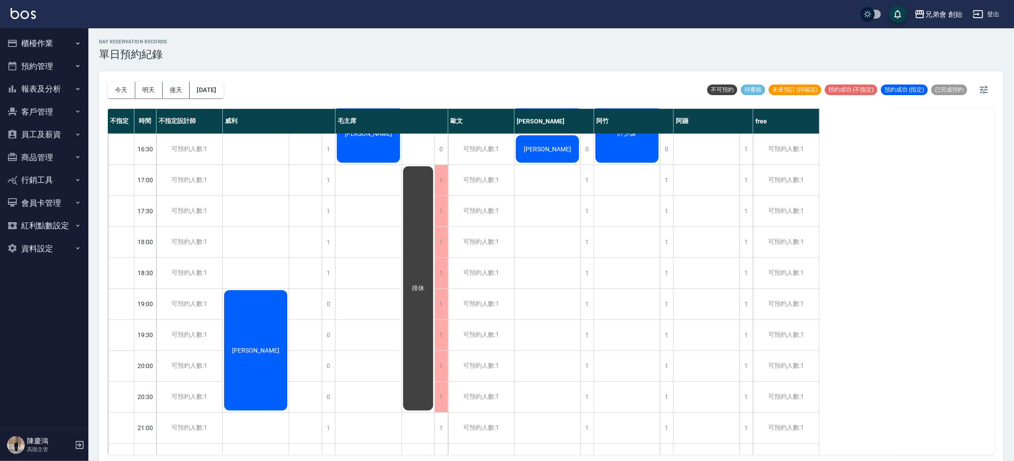
click at [346, 84] on div "今天 明天 後天 2025/09/07 不可預約 待審核 未來預訂 (待確認) 預約成功 (不指定) 預約成功 (指定) 已完成預約" at bounding box center [551, 90] width 887 height 38
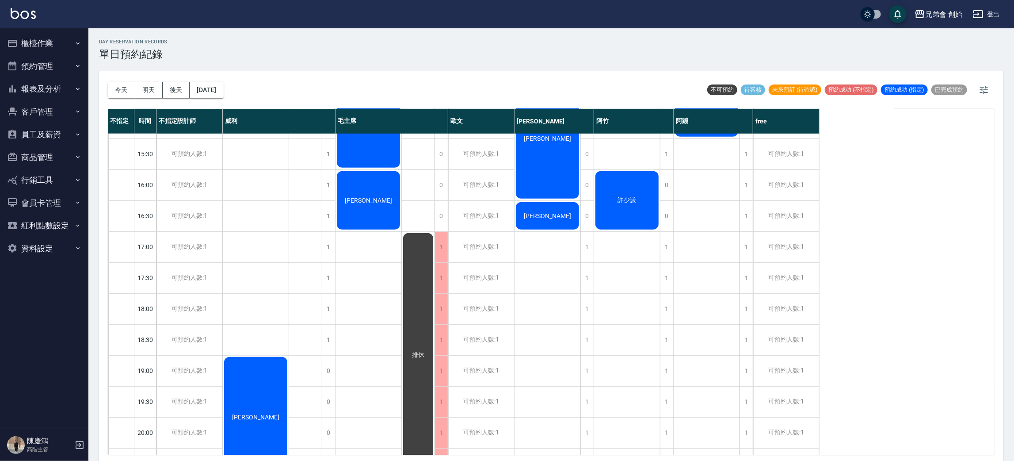
click at [258, 389] on div "黃琪雅" at bounding box center [256, 417] width 66 height 123
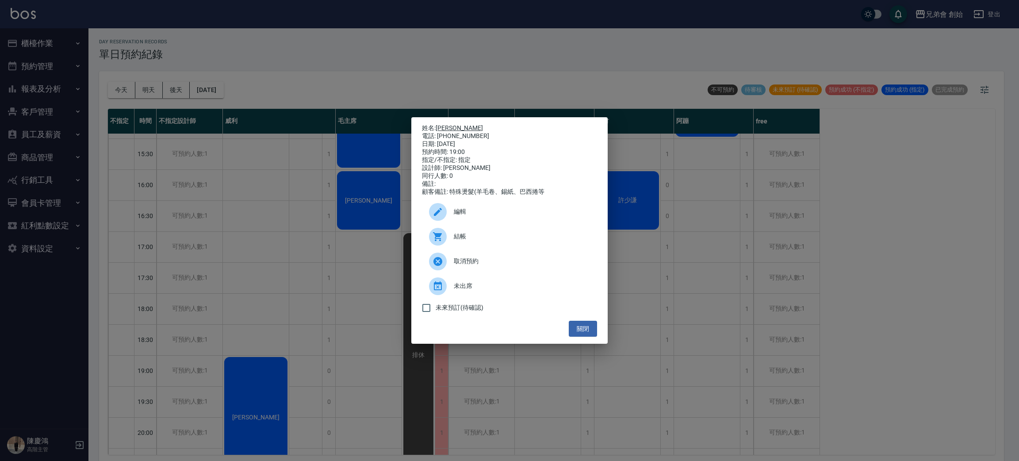
click at [444, 124] on p "姓名: 黃琪雅" at bounding box center [509, 128] width 175 height 8
click at [444, 124] on link "黃琪雅" at bounding box center [459, 127] width 47 height 7
click at [281, 81] on div "姓名: 黃琪雅 電話: 0922996055 日期: 2025/09/07 預約時間: 19:00 指定/不指定: 指定 設計師: 威利 同行人數: 0 備註…" at bounding box center [509, 230] width 1019 height 461
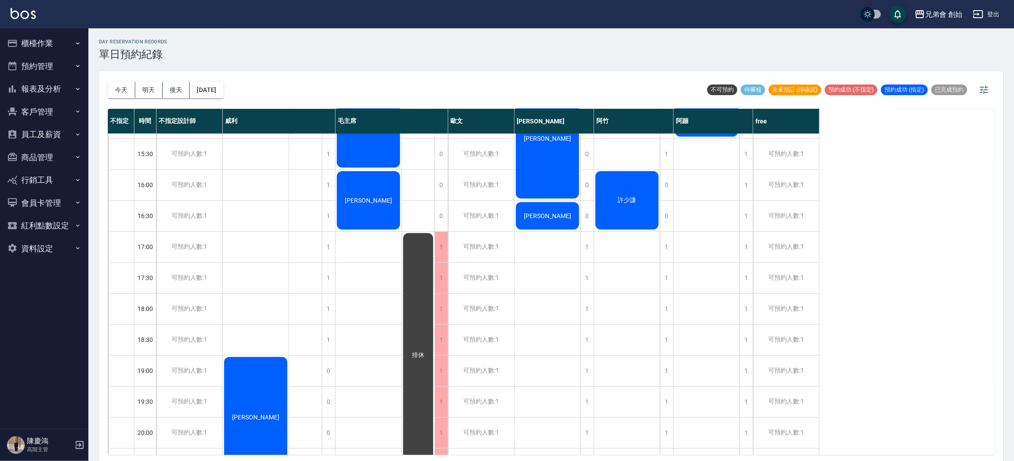
click at [245, 208] on div "詹先生 黃琪雅" at bounding box center [256, 185] width 66 height 898
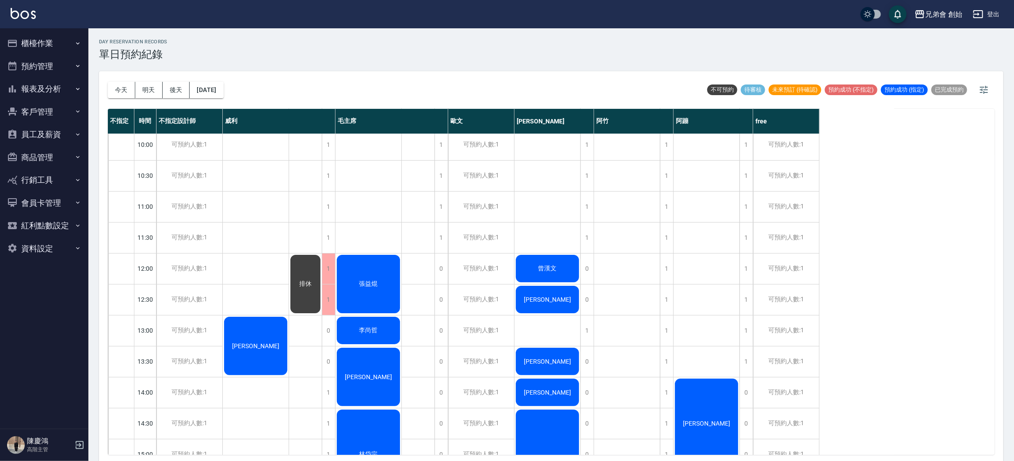
drag, startPoint x: 119, startPoint y: 86, endPoint x: 163, endPoint y: 87, distance: 43.8
click at [119, 85] on button "今天" at bounding box center [121, 90] width 27 height 16
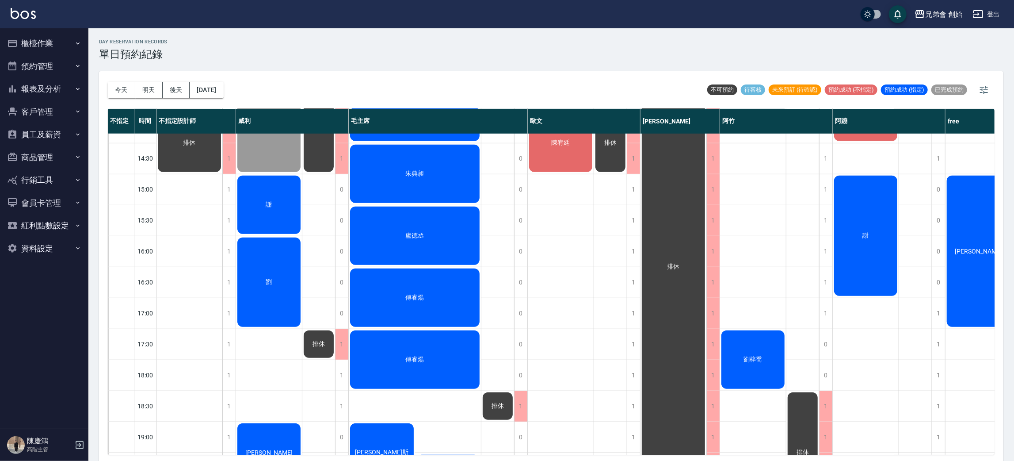
scroll to position [133, 0]
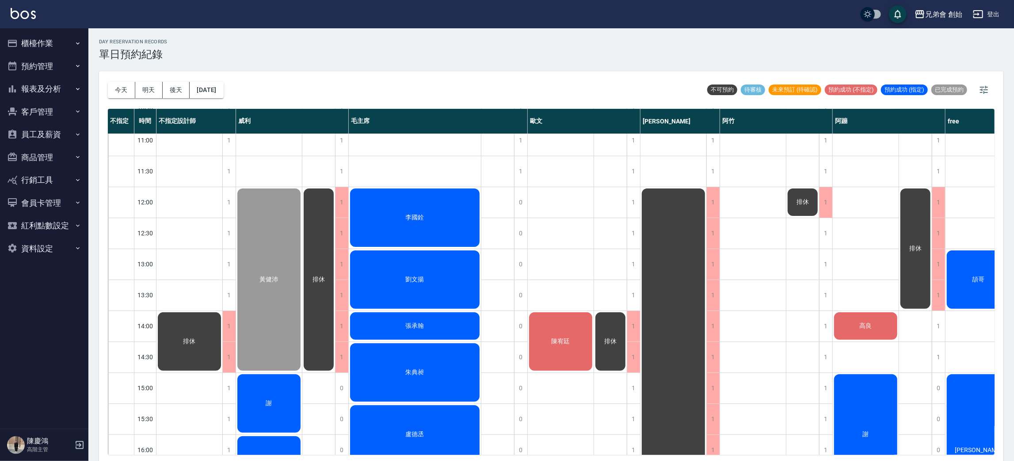
click at [983, 286] on div "頡哥" at bounding box center [979, 279] width 66 height 61
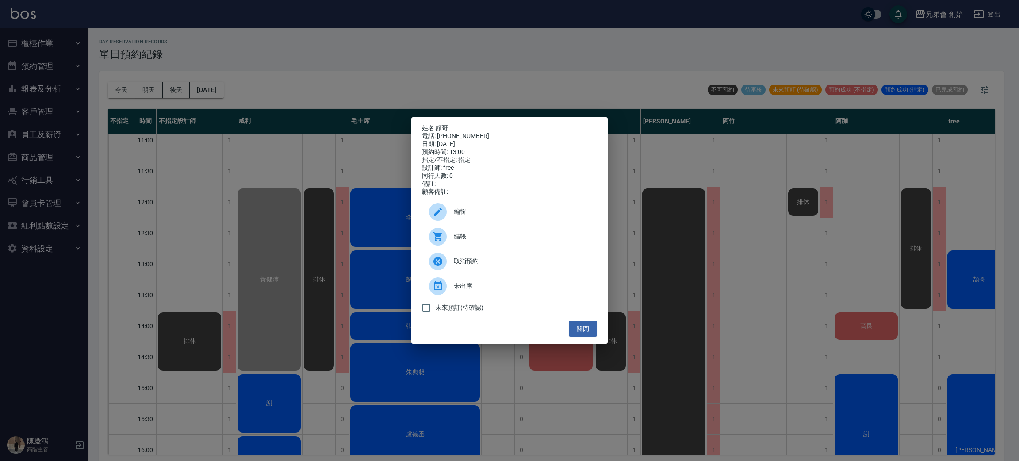
click at [466, 232] on div "結帳" at bounding box center [509, 236] width 175 height 25
click at [307, 106] on div "姓名: 頡哥 電話: 0987407517 日期: 2025/09/06 預約時間: 13:00 指定/不指定: 指定 設計師: free 同行人數: 0 備…" at bounding box center [509, 230] width 1019 height 461
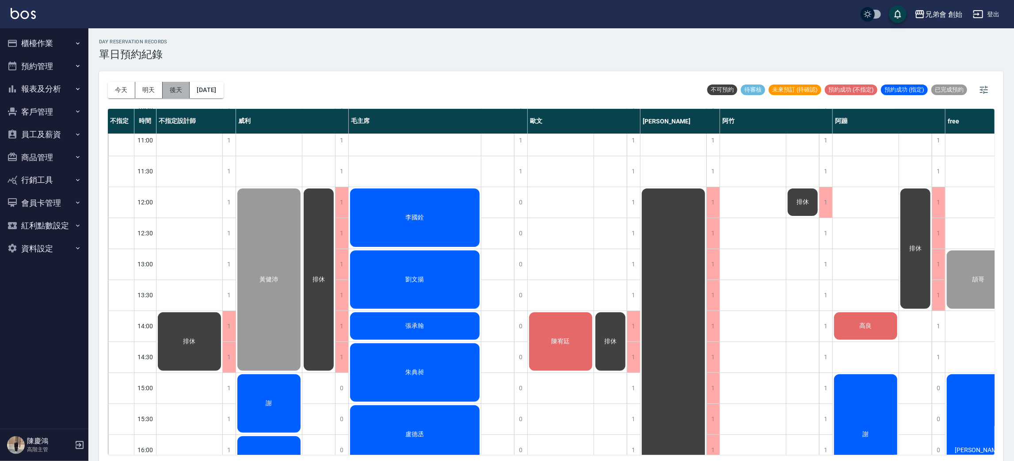
click at [170, 91] on button "後天" at bounding box center [176, 90] width 27 height 16
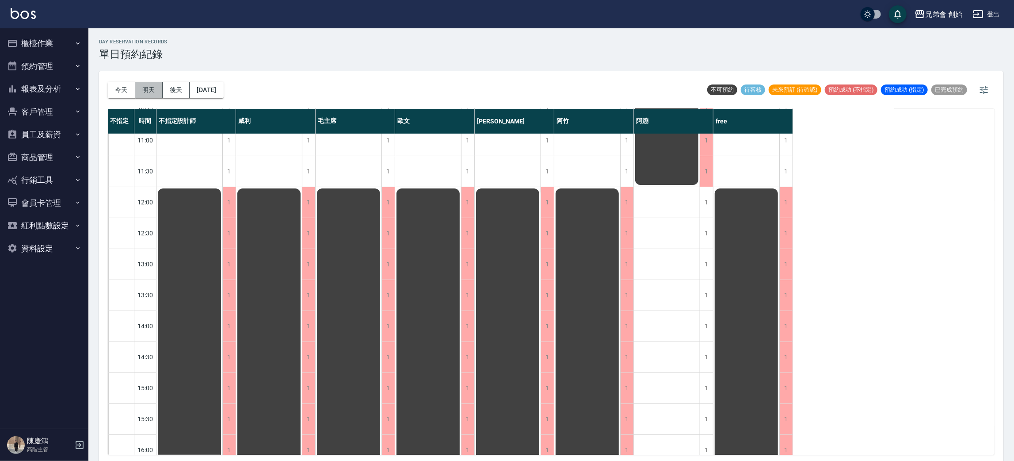
click at [140, 89] on button "明天" at bounding box center [148, 90] width 27 height 16
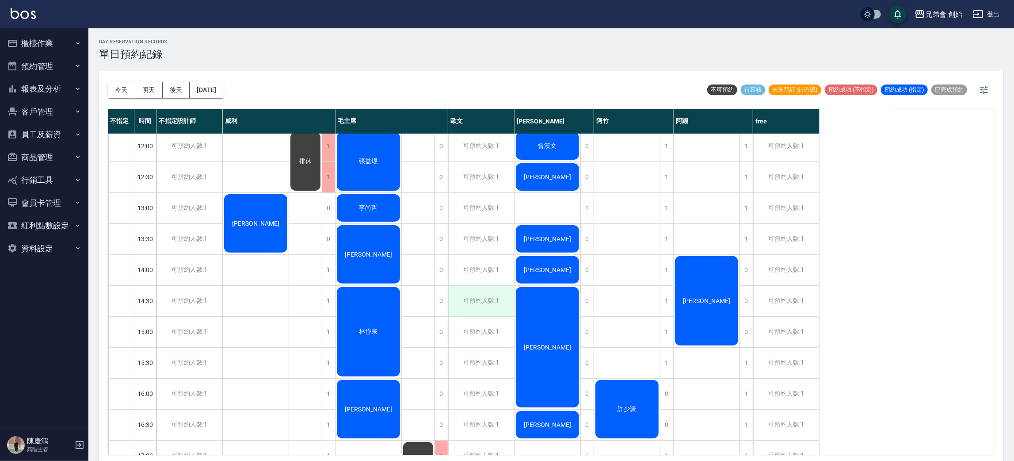
scroll to position [255, 0]
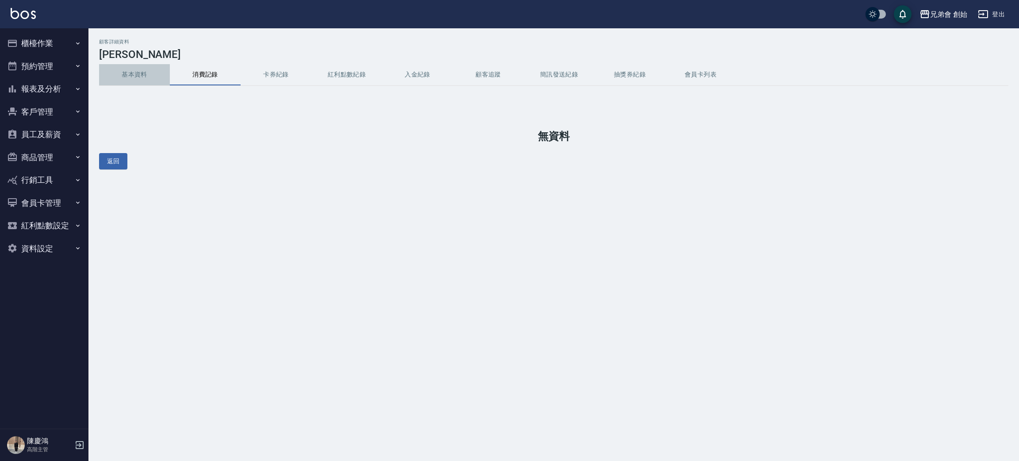
click at [126, 73] on button "基本資料" at bounding box center [134, 74] width 71 height 21
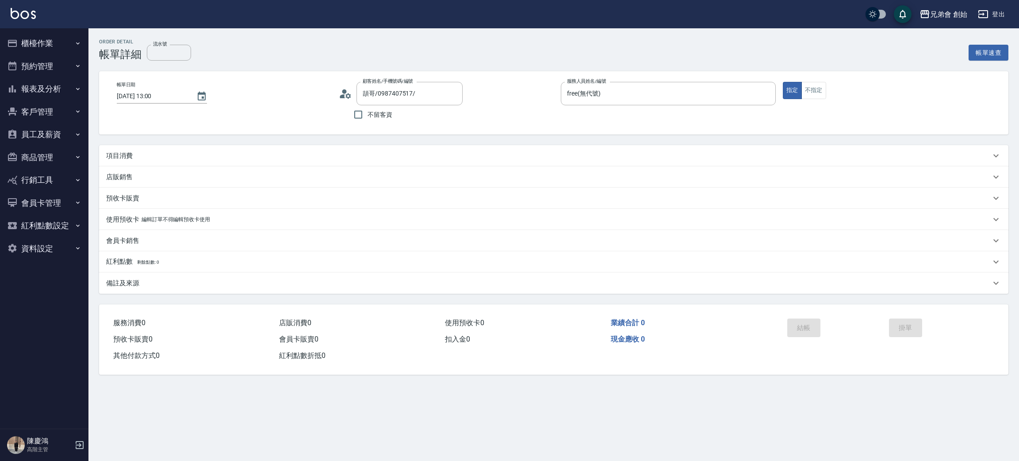
click at [163, 156] on div "項目消費" at bounding box center [548, 155] width 884 height 9
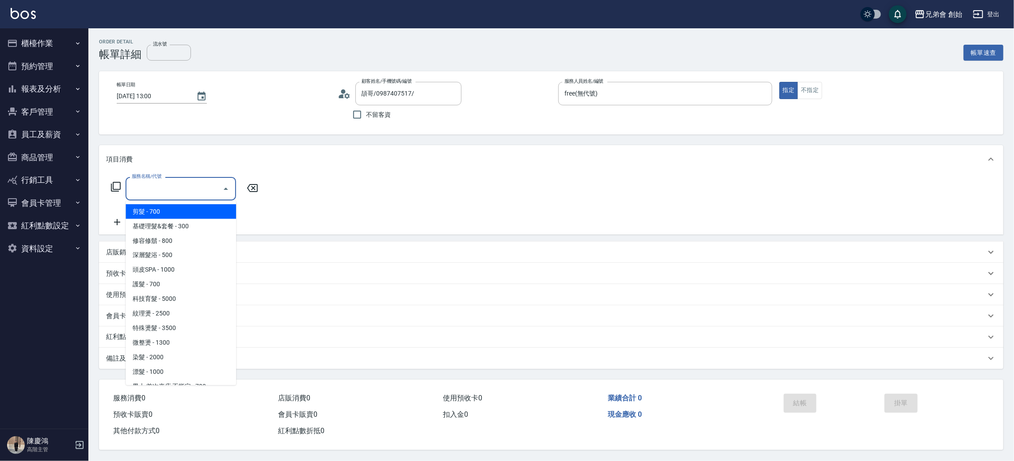
drag, startPoint x: 154, startPoint y: 185, endPoint x: 183, endPoint y: 208, distance: 36.2
click at [154, 187] on input "服務名稱/代號" at bounding box center [174, 188] width 89 height 15
click at [188, 205] on span "剪髮 - 700" at bounding box center [181, 211] width 111 height 15
type input "剪髮(A01)"
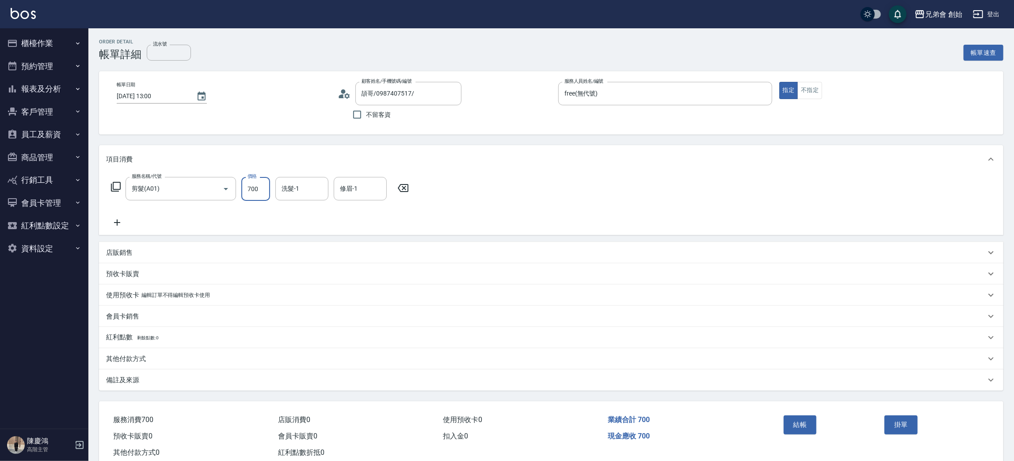
drag, startPoint x: 262, startPoint y: 184, endPoint x: 256, endPoint y: 177, distance: 9.4
click at [262, 184] on input "700" at bounding box center [255, 189] width 29 height 24
type input "300"
click at [809, 417] on button "結帳" at bounding box center [800, 424] width 33 height 19
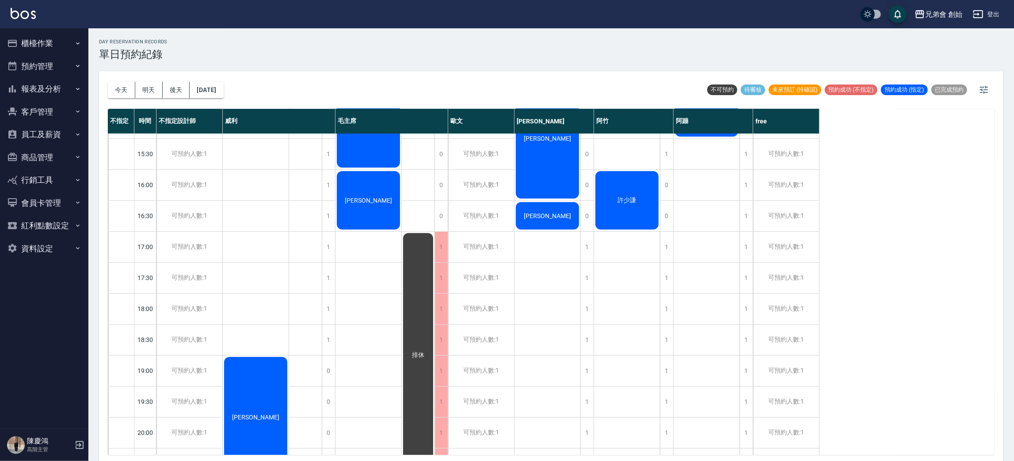
scroll to position [199, 0]
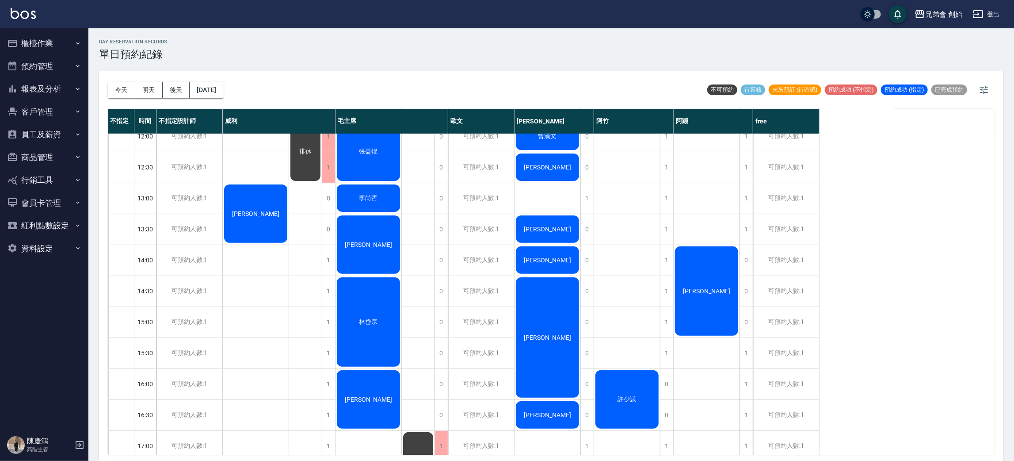
click at [712, 270] on div "劉柏廷" at bounding box center [707, 291] width 66 height 92
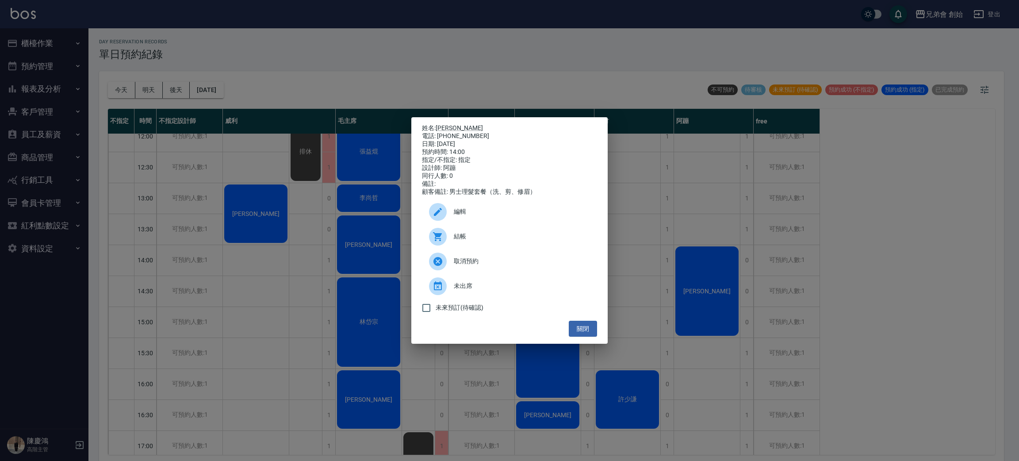
click at [712, 270] on div "姓名: 劉柏廷 電話: 0911432877 日期: 2025/09/07 預約時間: 14:00 指定/不指定: 指定 設計師: 阿蹦 同行人數: 0 備註…" at bounding box center [509, 230] width 1019 height 461
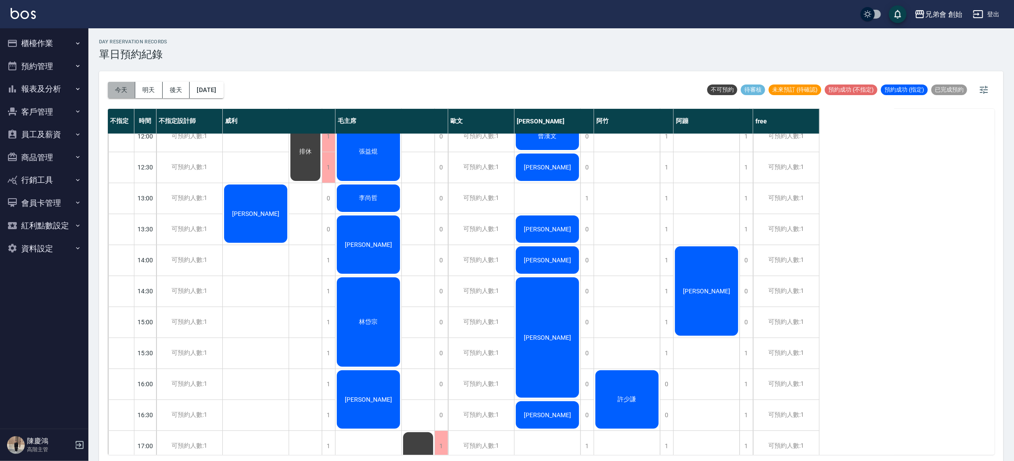
click at [126, 95] on button "今天" at bounding box center [121, 90] width 27 height 16
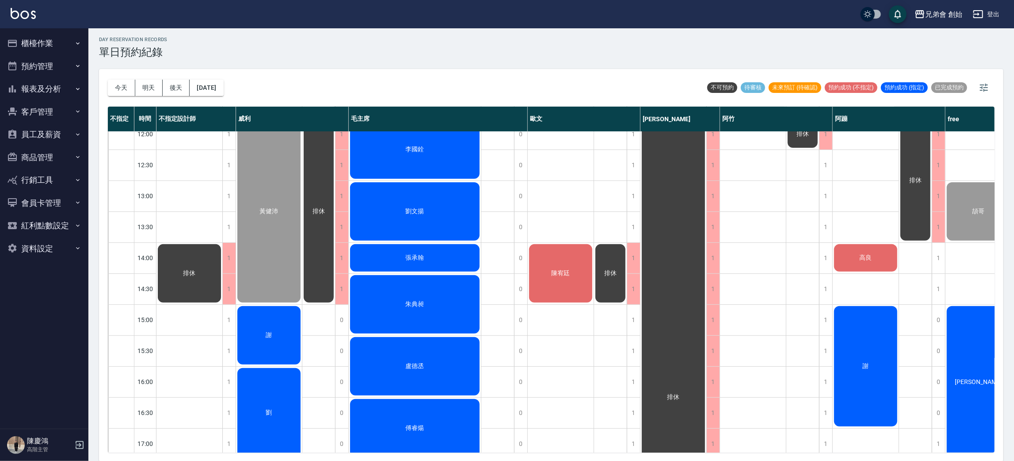
scroll to position [265, 0]
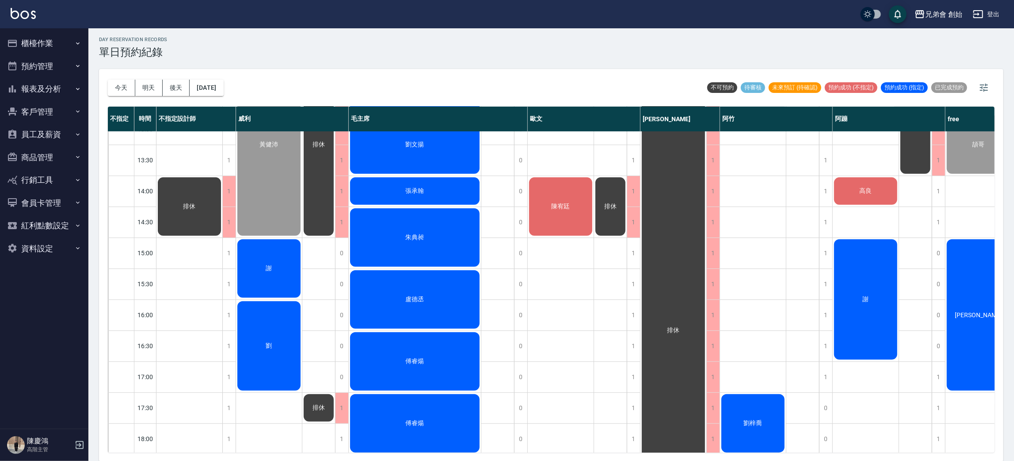
click at [442, 222] on div "朱典昶" at bounding box center [415, 237] width 132 height 61
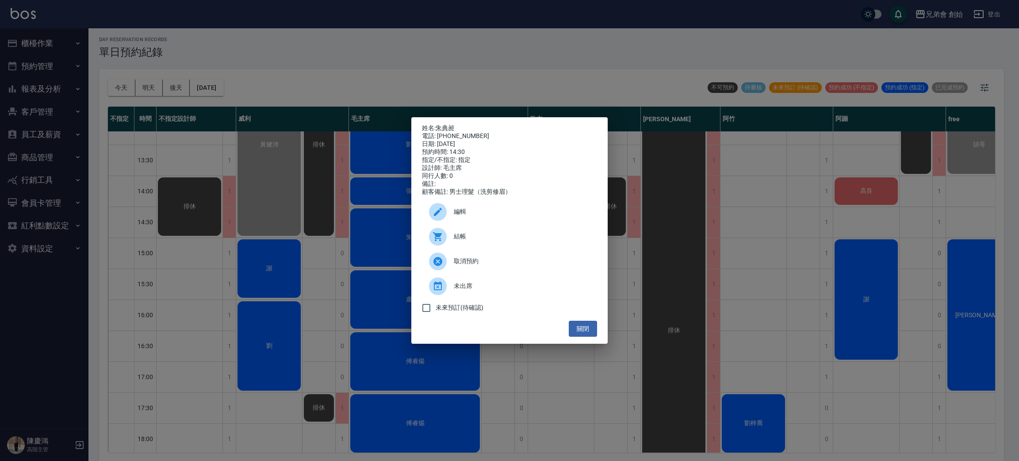
click at [469, 233] on div "結帳" at bounding box center [509, 236] width 175 height 25
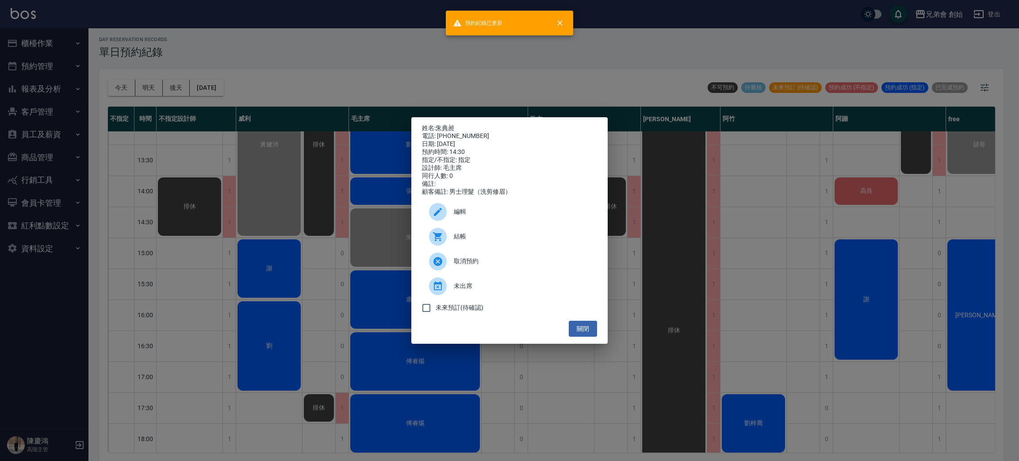
drag, startPoint x: 333, startPoint y: 41, endPoint x: 333, endPoint y: 45, distance: 4.4
click at [333, 41] on div "姓名: 朱典昶 電話: 0981877363 日期: 2025/09/06 預約時間: 14:30 指定/不指定: 指定 設計師: 毛主席 同行人數: 0 備…" at bounding box center [509, 230] width 1019 height 461
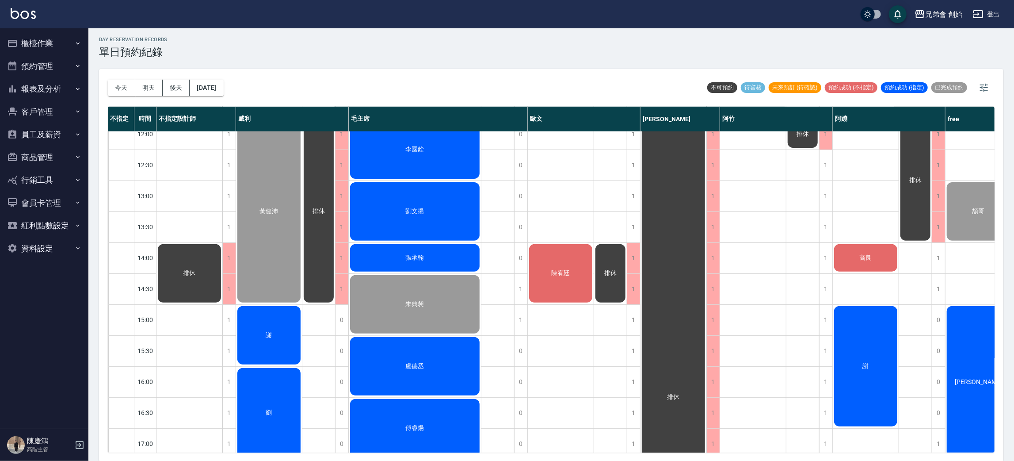
scroll to position [133, 0]
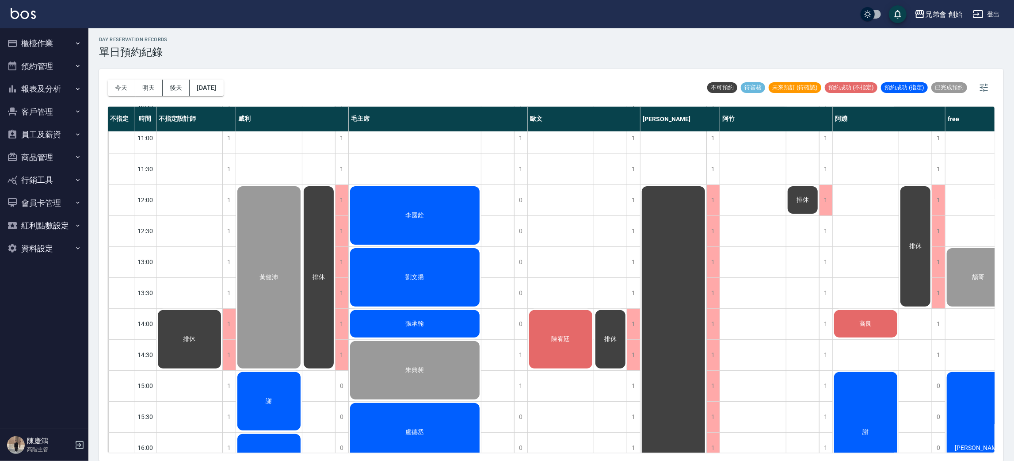
click at [423, 212] on span "李國銓" at bounding box center [415, 215] width 22 height 8
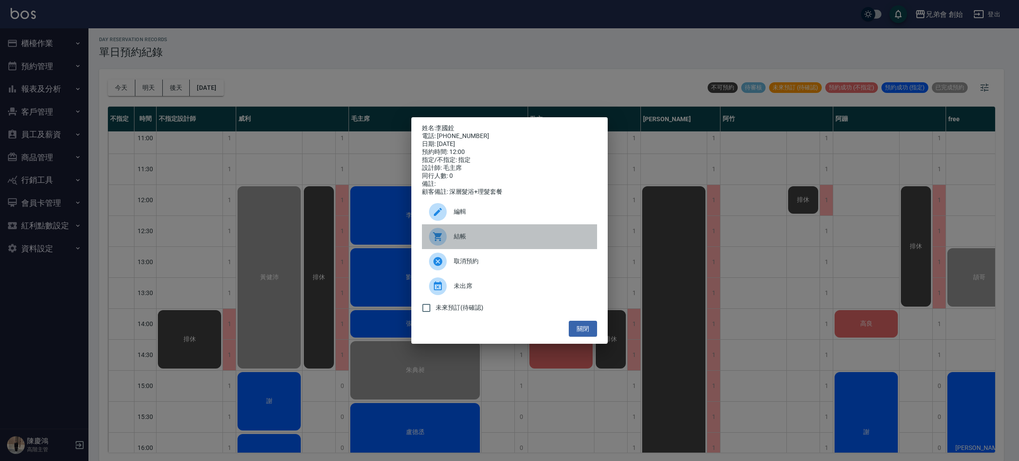
click at [463, 233] on div "結帳" at bounding box center [509, 236] width 175 height 25
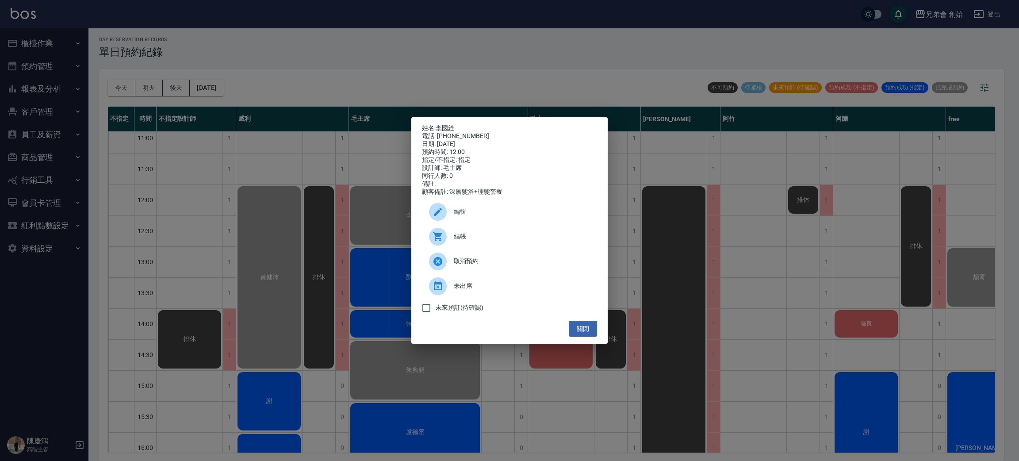
click at [401, 47] on div "姓名: 李國銓 電話: 0953828205 日期: 2025/09/06 預約時間: 12:00 指定/不指定: 指定 設計師: 毛主席 同行人數: 0 備…" at bounding box center [509, 230] width 1019 height 461
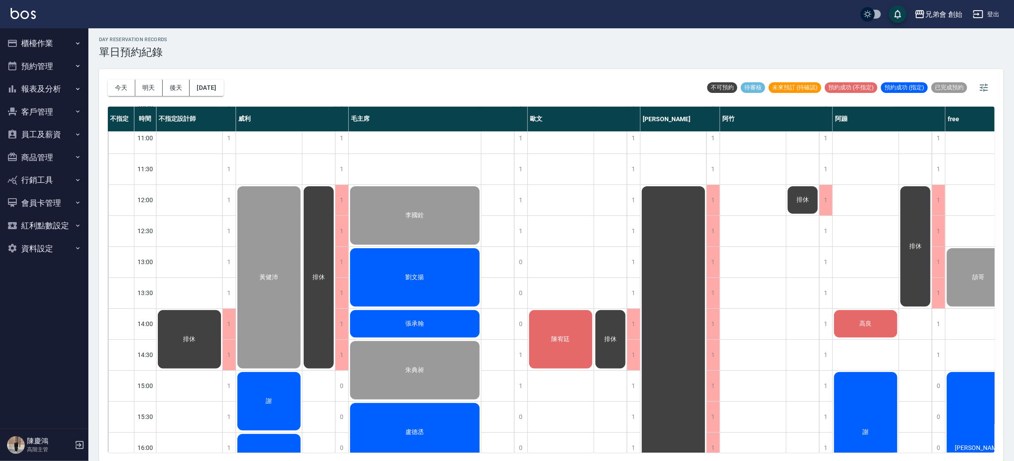
scroll to position [199, 0]
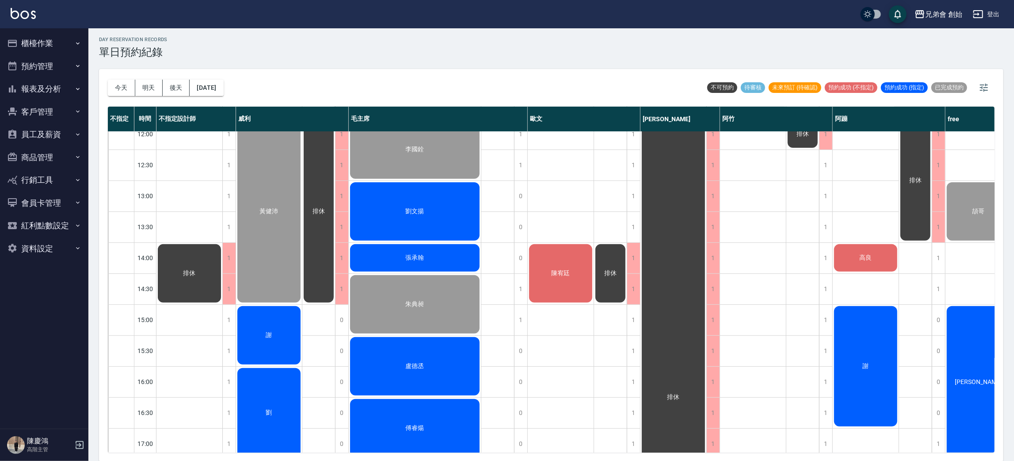
click at [420, 225] on div "劉文揚" at bounding box center [415, 211] width 132 height 61
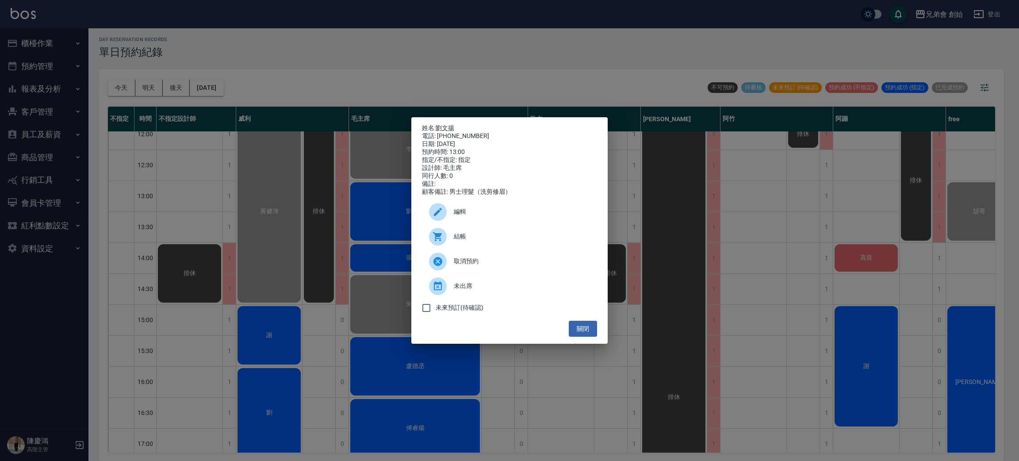
click at [457, 246] on div "結帳" at bounding box center [509, 236] width 175 height 25
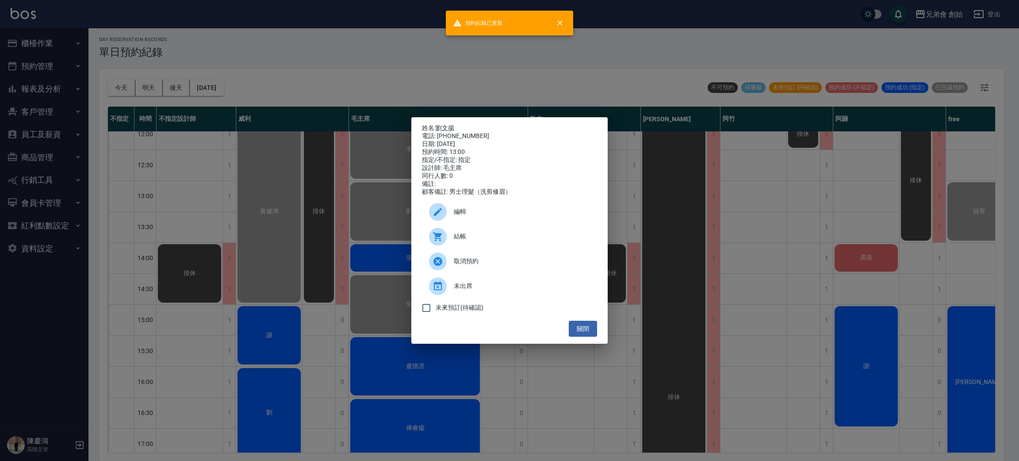
drag, startPoint x: 415, startPoint y: 79, endPoint x: 415, endPoint y: 95, distance: 15.9
click at [415, 80] on div "姓名: 劉文揚 電話: 0989502665 日期: 2025/09/06 預約時間: 13:00 指定/不指定: 指定 設計師: 毛主席 同行人數: 0 備…" at bounding box center [509, 230] width 1019 height 461
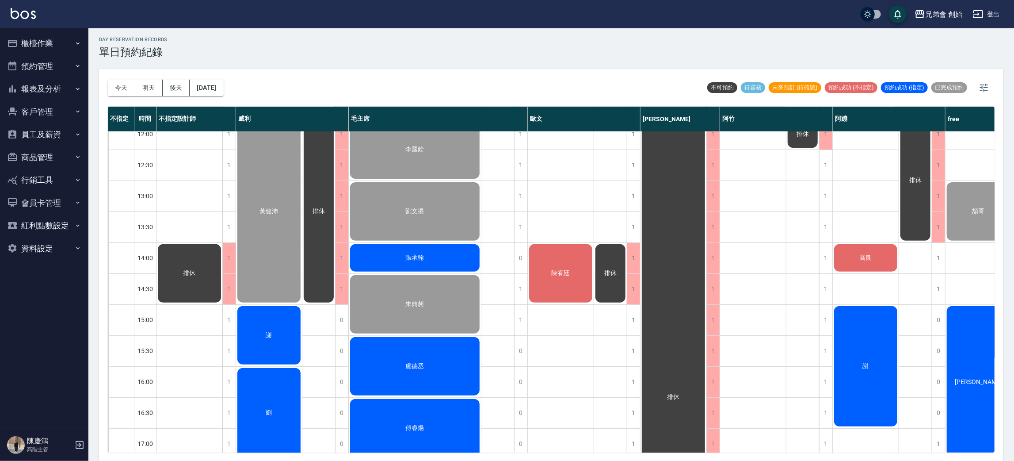
scroll to position [265, 0]
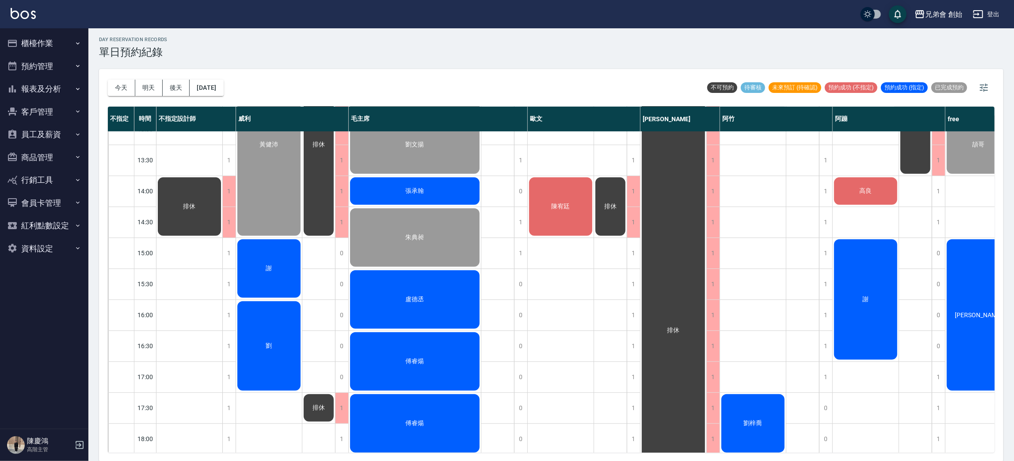
click at [68, 34] on button "櫃檯作業" at bounding box center [44, 43] width 81 height 23
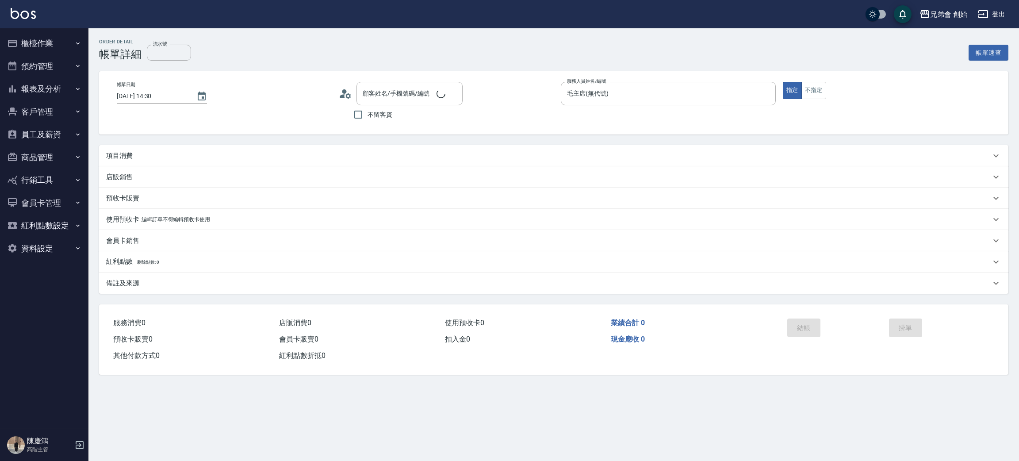
type input "[DATE] 14:30"
type input "毛主席(無代號)"
type input "[PERSON_NAME]/0981877363/null"
click at [115, 158] on p "項目消費" at bounding box center [119, 155] width 27 height 9
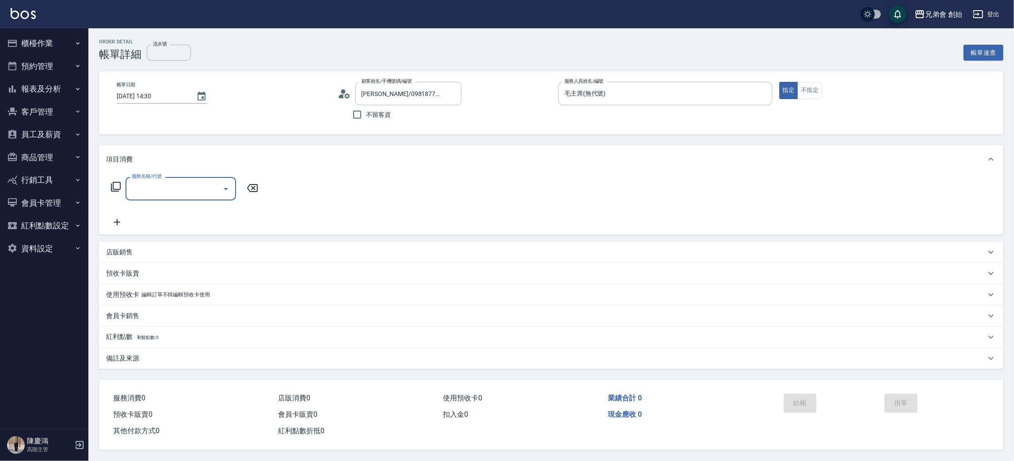
drag, startPoint x: 217, startPoint y: 199, endPoint x: 211, endPoint y: 190, distance: 10.5
click at [217, 198] on div "服務名稱/代號" at bounding box center [181, 188] width 111 height 23
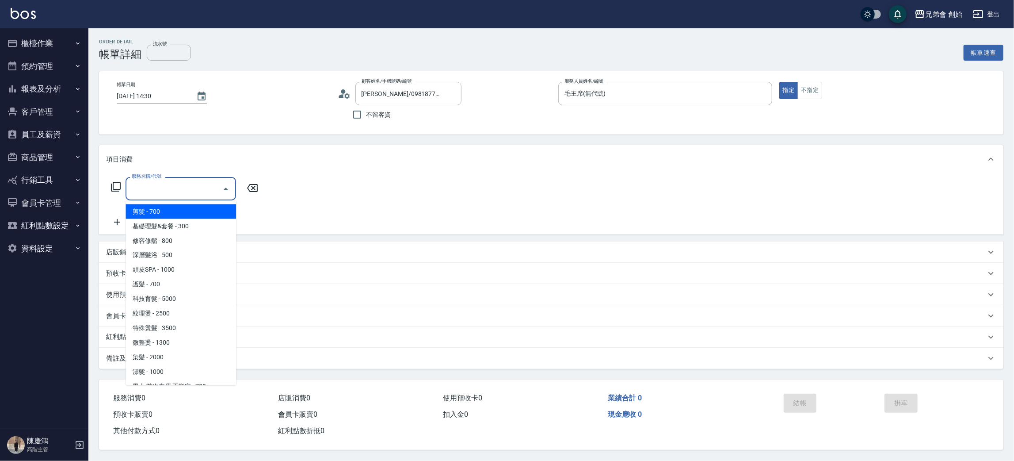
click at [193, 181] on input "服務名稱/代號" at bounding box center [174, 188] width 89 height 15
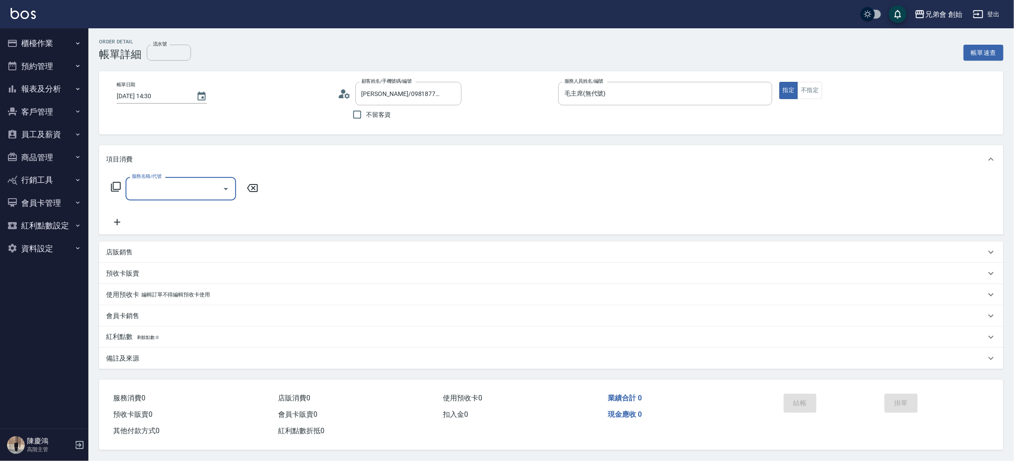
click at [190, 190] on input "服務名稱/代號" at bounding box center [174, 188] width 89 height 15
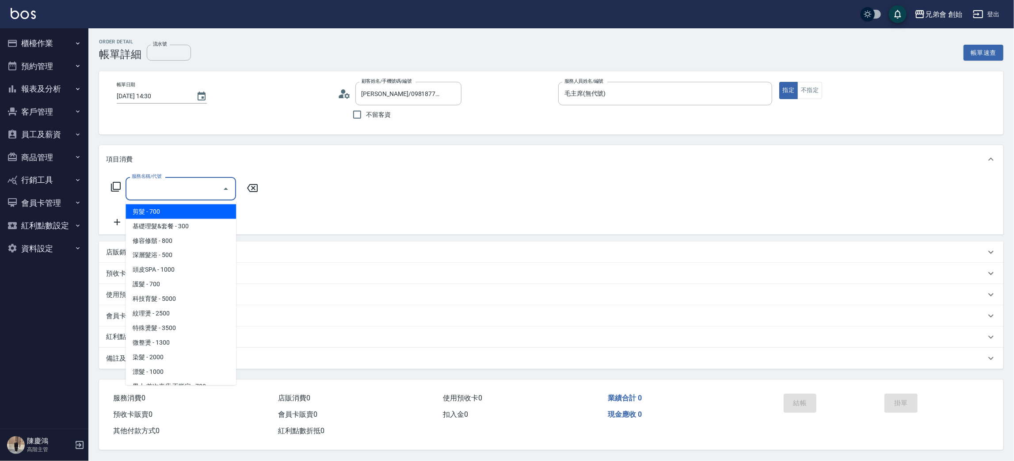
click at [166, 209] on span "剪髮 - 700" at bounding box center [181, 211] width 111 height 15
type input "剪髮(A01)"
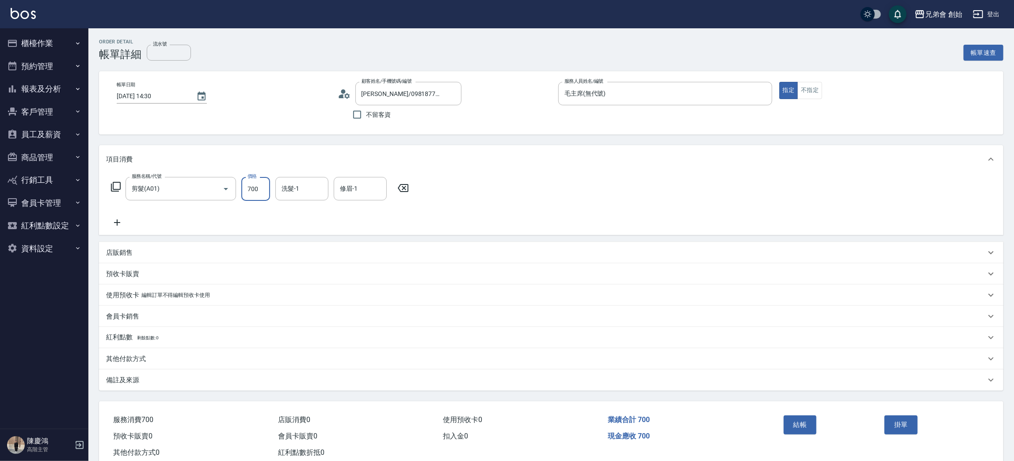
drag, startPoint x: 262, startPoint y: 180, endPoint x: 268, endPoint y: 168, distance: 12.7
click at [263, 180] on input "700" at bounding box center [255, 189] width 29 height 24
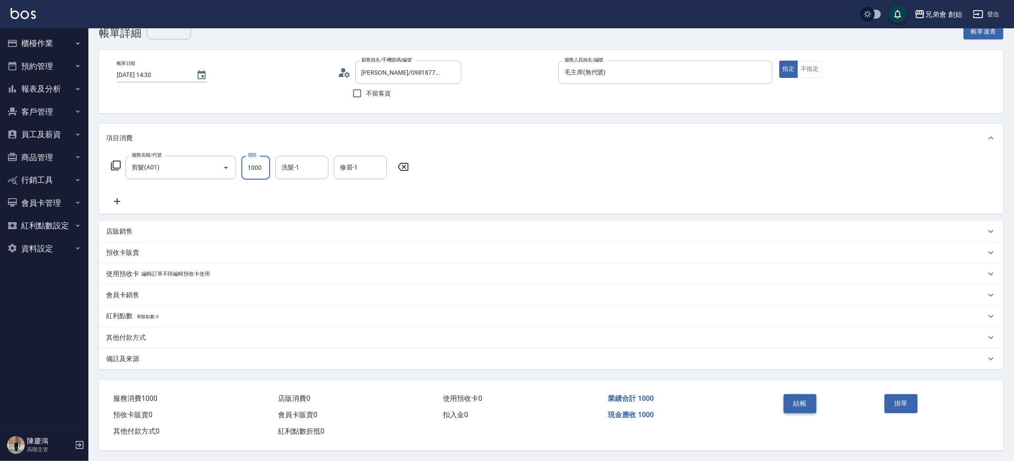
type input "1000"
drag, startPoint x: 794, startPoint y: 401, endPoint x: 391, endPoint y: 169, distance: 465.1
click at [791, 397] on button "結帳" at bounding box center [800, 403] width 33 height 19
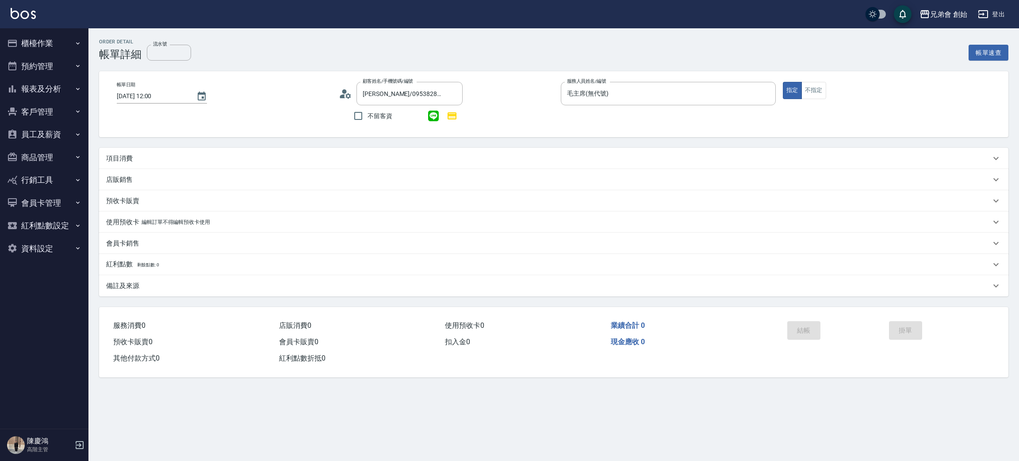
click at [125, 156] on p "項目消費" at bounding box center [119, 158] width 27 height 9
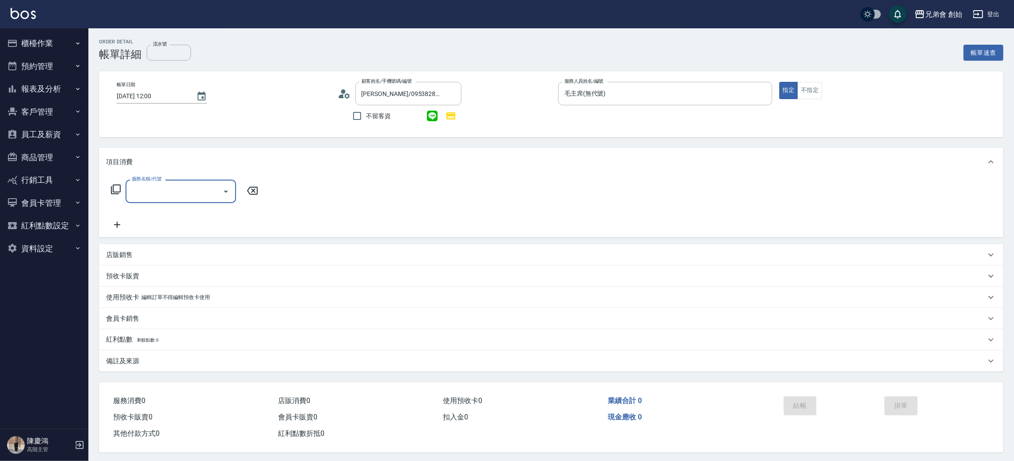
click at [181, 191] on input "服務名稱/代號" at bounding box center [174, 190] width 89 height 15
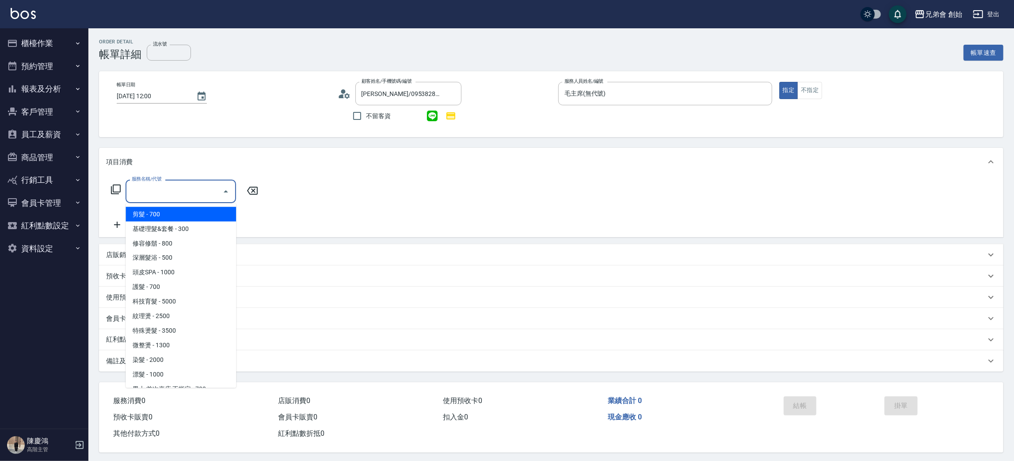
click at [185, 218] on span "剪髮 - 700" at bounding box center [181, 214] width 111 height 15
type input "剪髮(A01)"
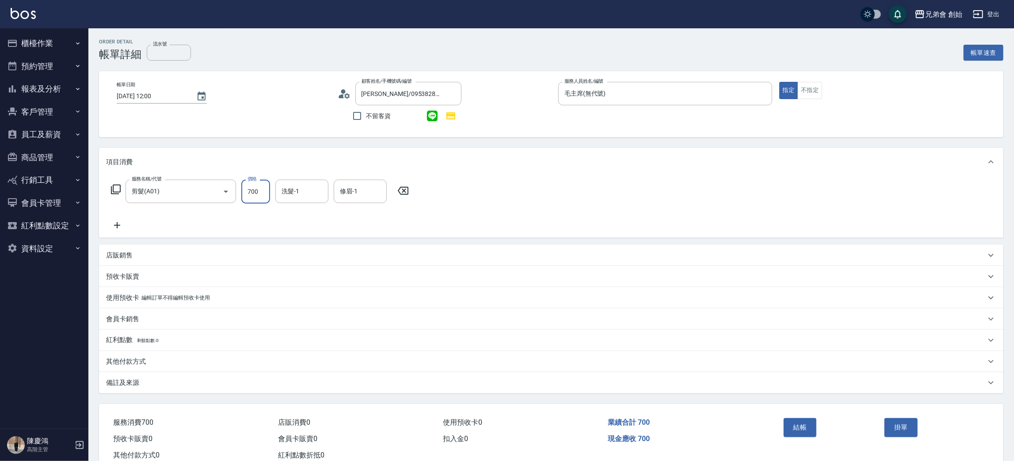
drag, startPoint x: 254, startPoint y: 185, endPoint x: 246, endPoint y: 118, distance: 67.7
click at [254, 184] on input "700" at bounding box center [255, 192] width 29 height 24
type input "1000"
click at [120, 228] on icon at bounding box center [117, 225] width 22 height 11
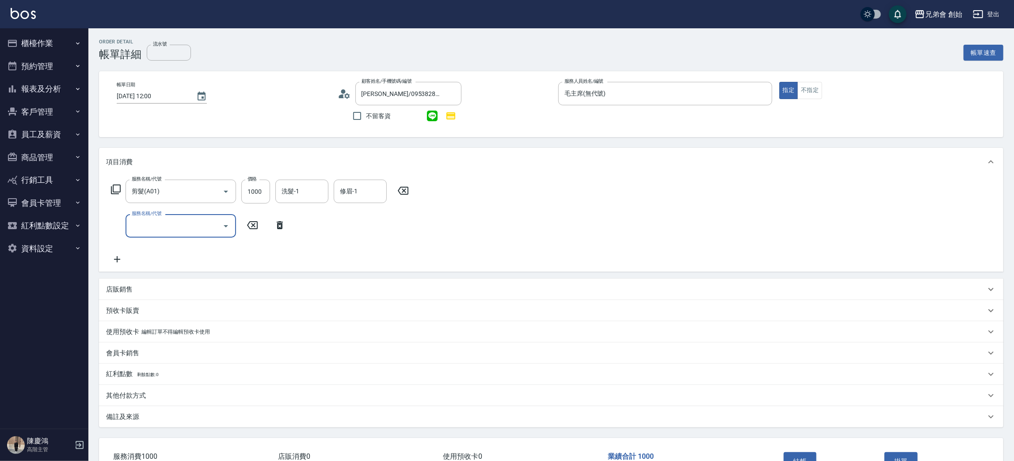
click at [160, 216] on label "服務名稱/代號" at bounding box center [147, 213] width 30 height 7
click at [160, 218] on input "服務名稱/代號" at bounding box center [174, 225] width 89 height 15
click at [171, 236] on div "服務名稱/代號" at bounding box center [181, 225] width 111 height 23
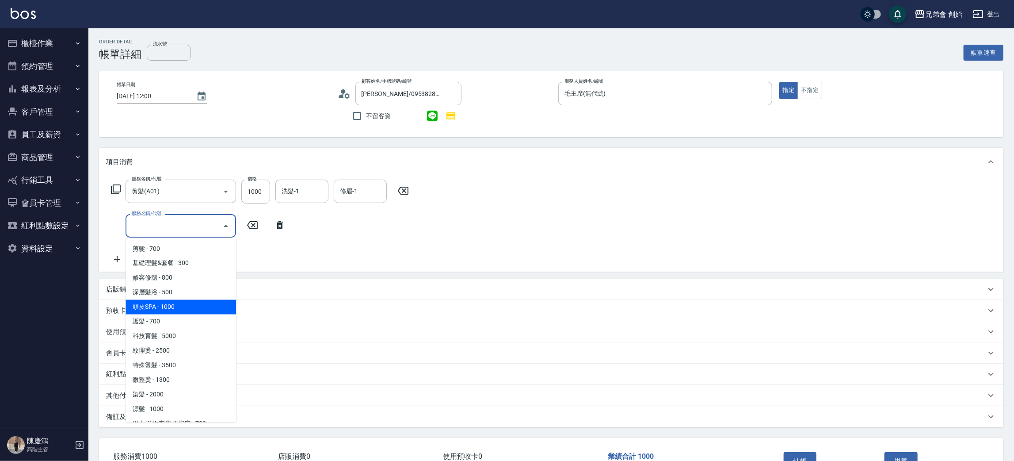
click at [174, 296] on span "深層髮浴 - 500" at bounding box center [181, 292] width 111 height 15
type input "深層髮浴(B01)"
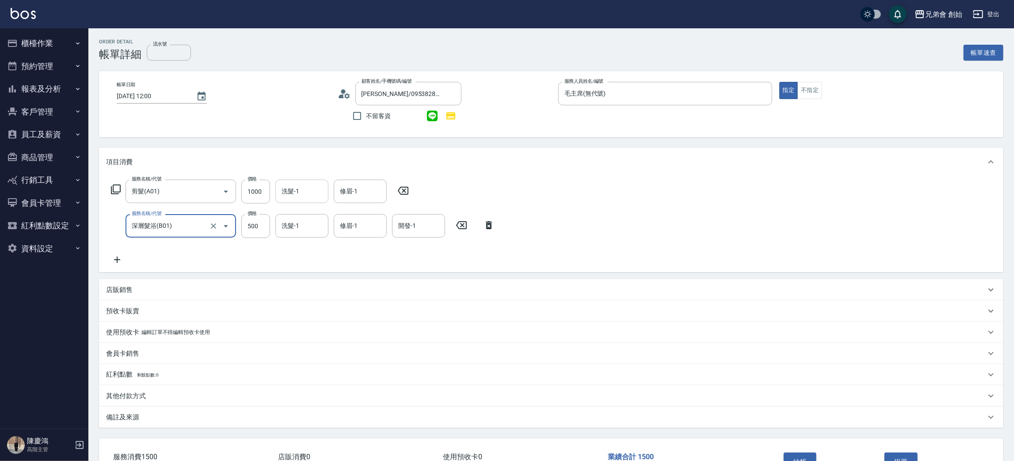
drag, startPoint x: 266, startPoint y: 229, endPoint x: 295, endPoint y: 201, distance: 41.0
click at [265, 229] on input "500" at bounding box center [255, 226] width 29 height 24
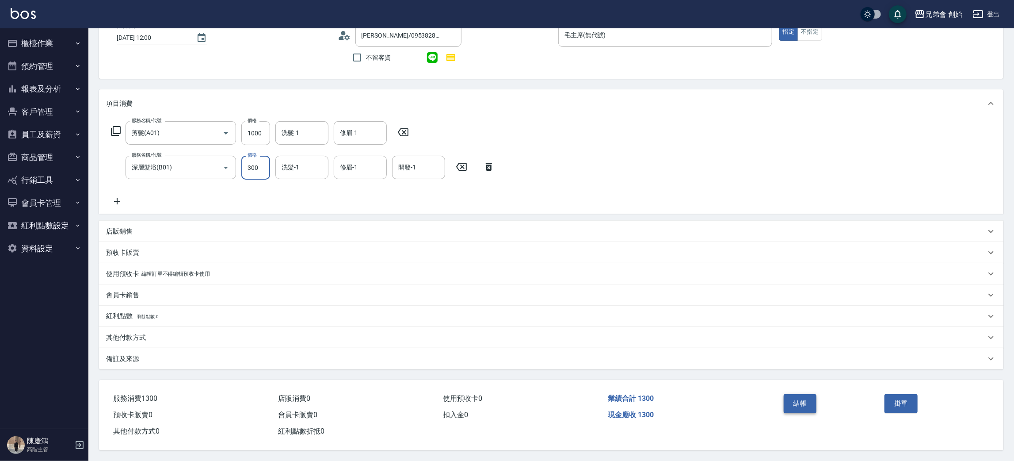
type input "300"
click at [806, 403] on button "結帳" at bounding box center [800, 403] width 33 height 19
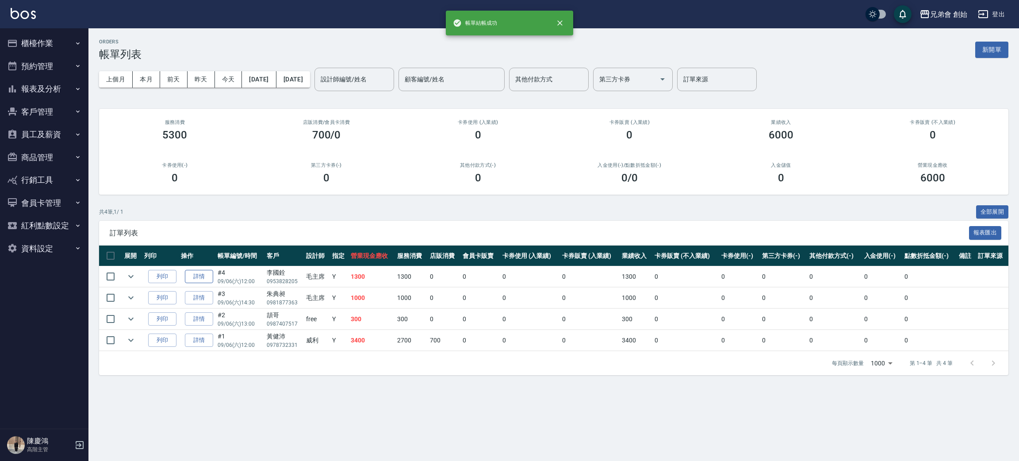
click at [195, 275] on link "詳情" at bounding box center [199, 277] width 28 height 14
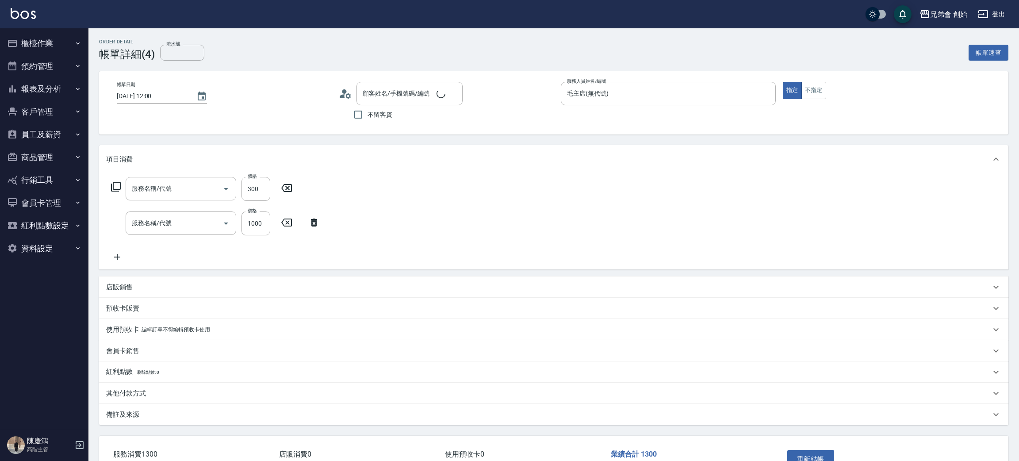
type input "[DATE] 12:00"
type input "毛主席(無代號)"
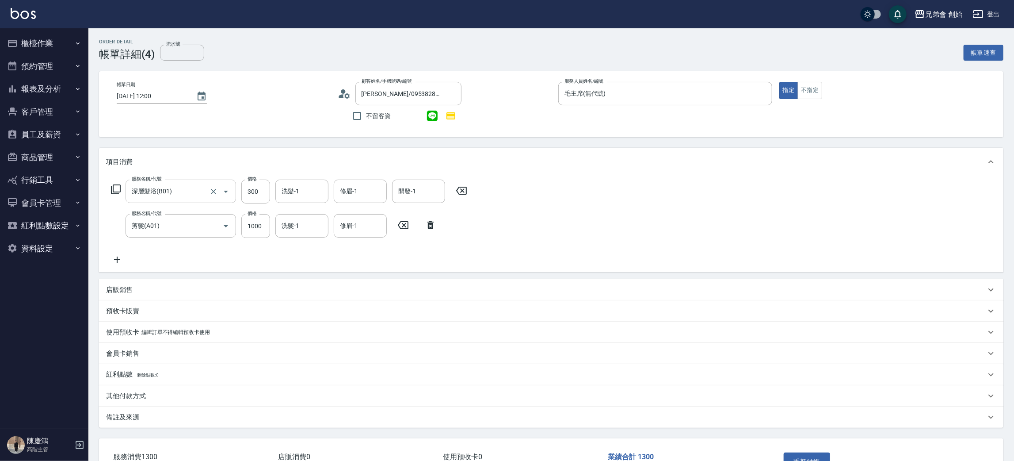
type input "[PERSON_NAME]/0953828205/"
type input "深層髮浴(B01)"
type input "剪髮(A01)"
click at [299, 195] on input "洗髮-1" at bounding box center [301, 190] width 45 height 15
click at [309, 325] on span "free (無代號)" at bounding box center [300, 329] width 34 height 9
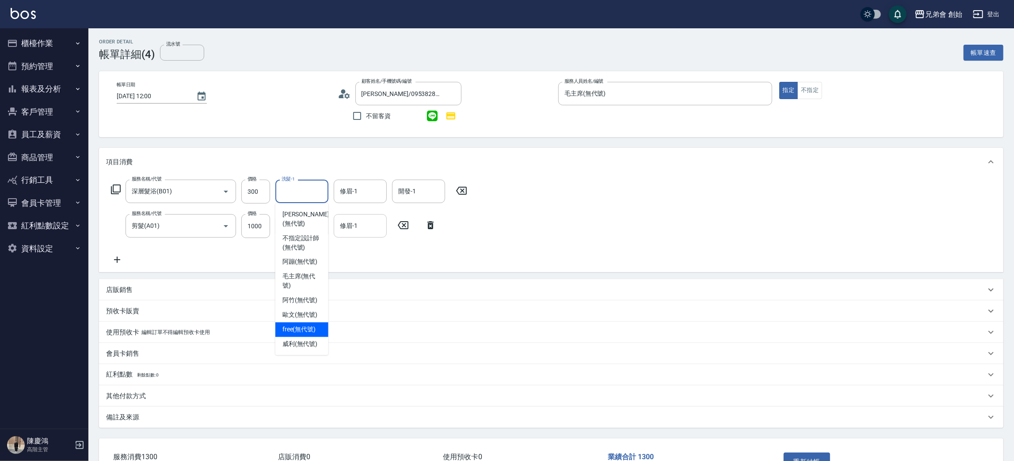
type input "free(無代號)"
click at [355, 187] on div "修眉-1 修眉-1" at bounding box center [360, 191] width 53 height 23
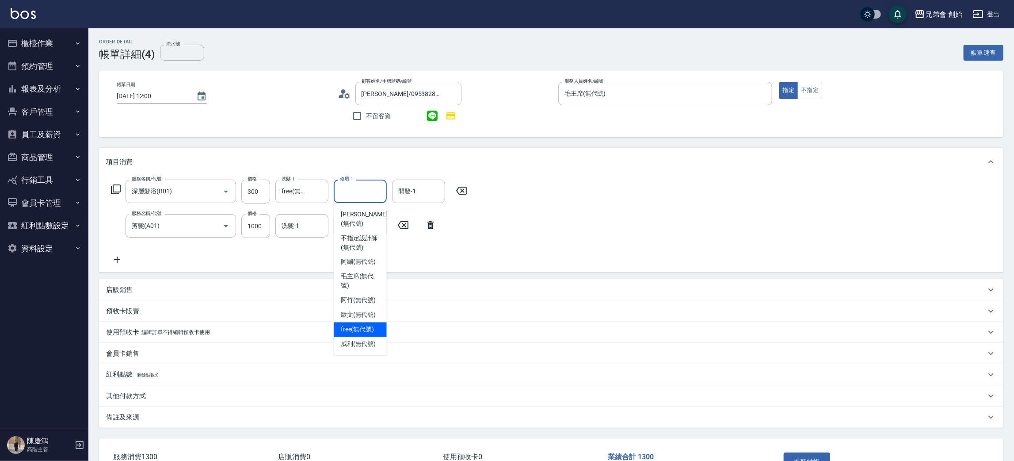
click at [364, 325] on span "free (無代號)" at bounding box center [358, 329] width 34 height 9
type input "free(無代號)"
click at [287, 227] on input "洗髮-1" at bounding box center [301, 225] width 45 height 15
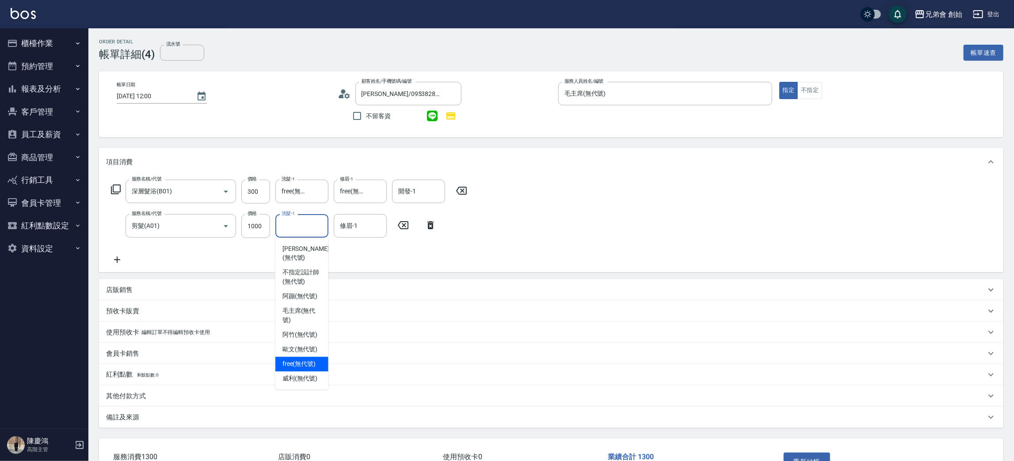
click at [308, 359] on span "free (無代號)" at bounding box center [300, 363] width 34 height 9
type input "free(無代號)"
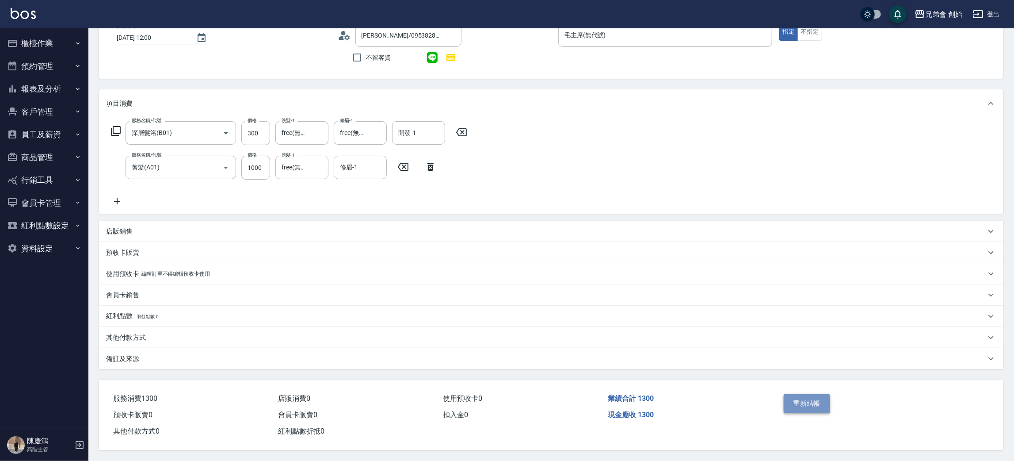
click at [808, 403] on button "重新結帳" at bounding box center [807, 403] width 47 height 19
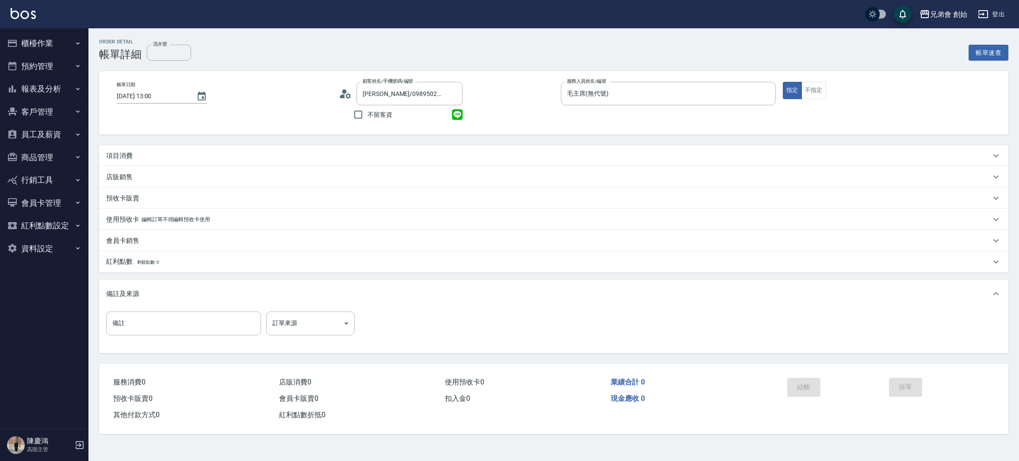
click at [133, 151] on p "項目消費" at bounding box center [119, 155] width 27 height 9
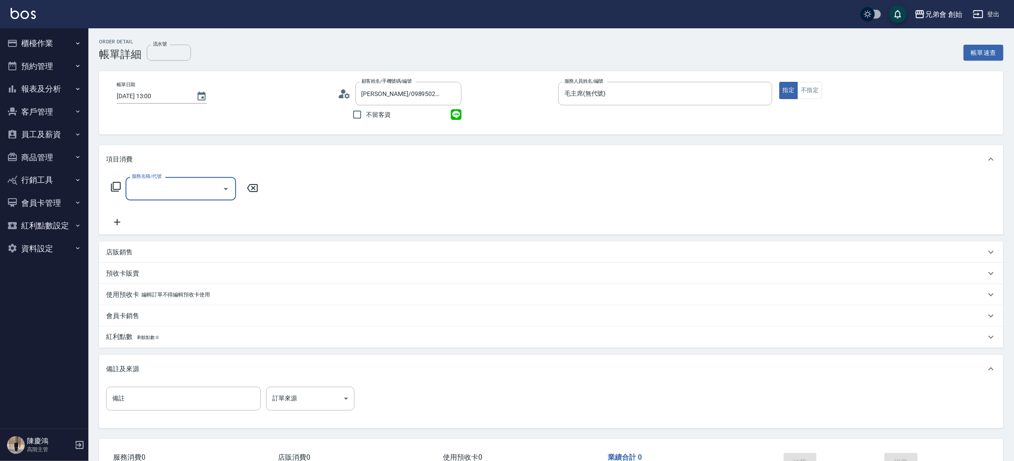
click at [183, 191] on input "服務名稱/代號" at bounding box center [174, 188] width 89 height 15
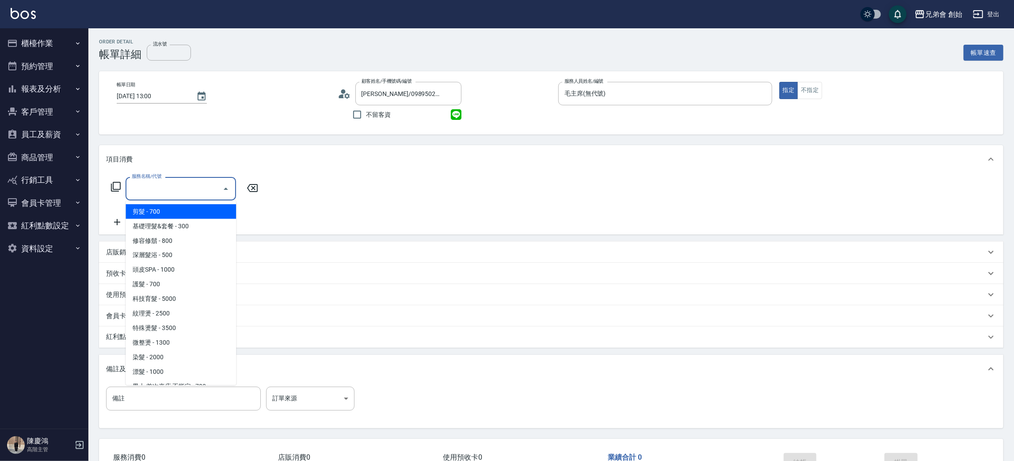
click at [197, 214] on span "剪髮 - 700" at bounding box center [181, 211] width 111 height 15
type input "剪髮(A01)"
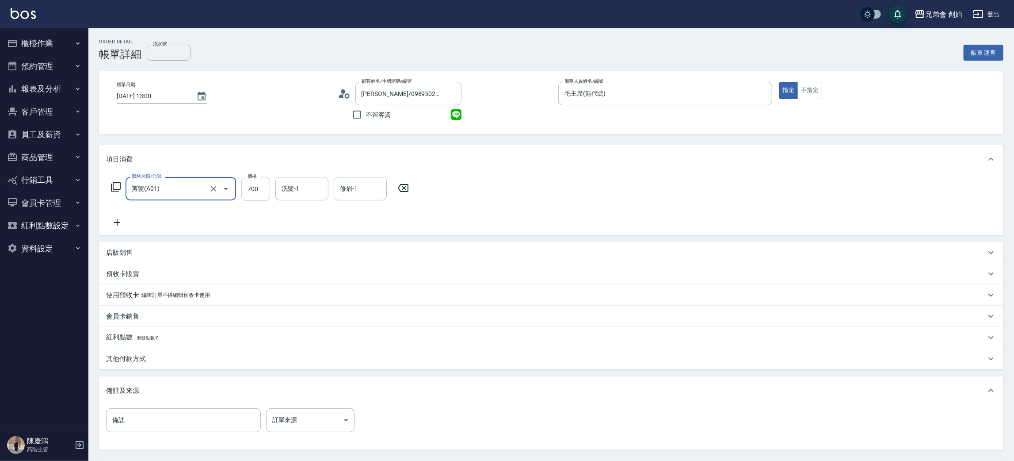
click at [256, 184] on input "700" at bounding box center [255, 189] width 29 height 24
type input "1000"
click at [315, 189] on input "洗髮-1" at bounding box center [301, 188] width 45 height 15
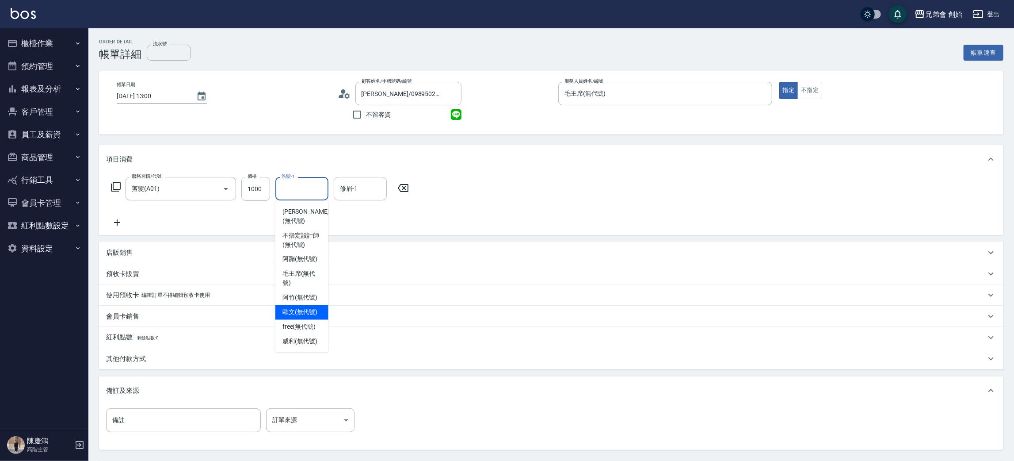
drag, startPoint x: 303, startPoint y: 300, endPoint x: 312, endPoint y: 279, distance: 22.2
click at [303, 308] on span "歐文 (無代號)" at bounding box center [300, 312] width 35 height 9
type input "歐文(無代號)"
click at [351, 187] on input "修眉-1" at bounding box center [360, 188] width 45 height 15
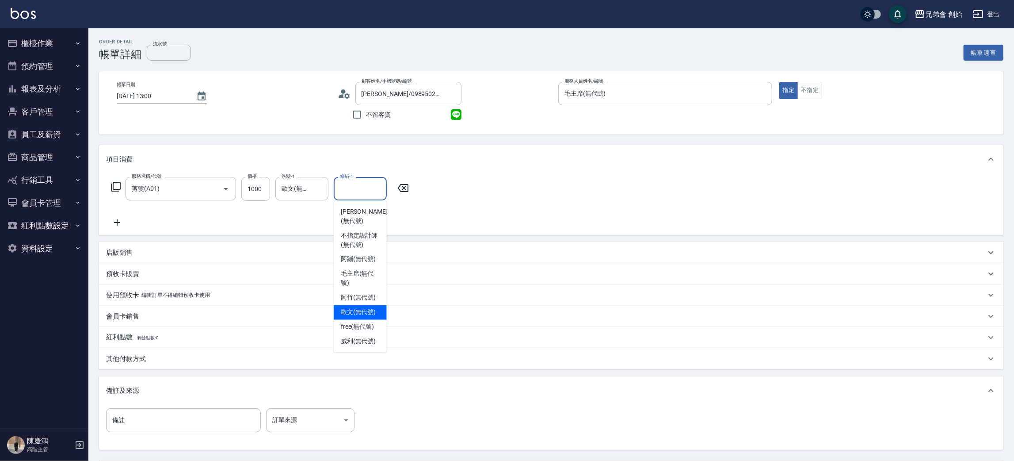
click at [357, 308] on span "歐文 (無代號)" at bounding box center [358, 312] width 35 height 9
type input "歐文(無代號)"
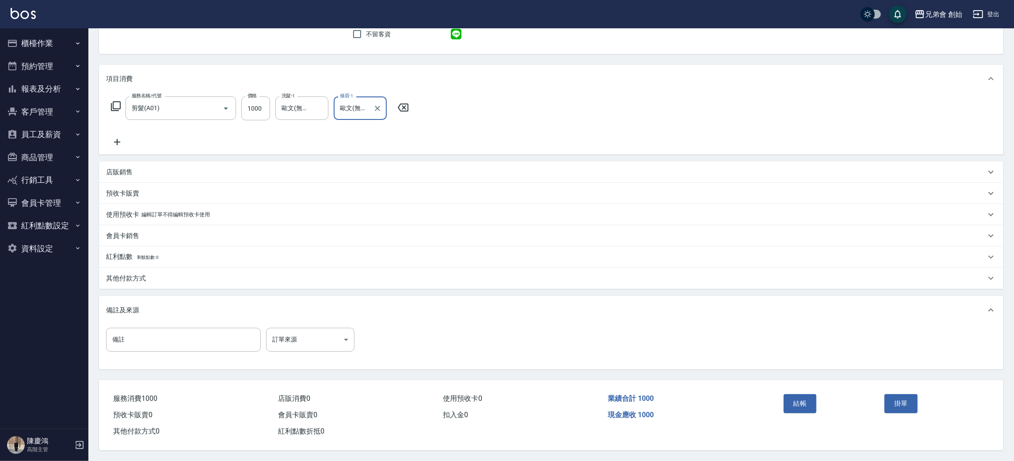
click at [806, 397] on button "結帳" at bounding box center [800, 403] width 33 height 19
